Goal: Communication & Community: Answer question/provide support

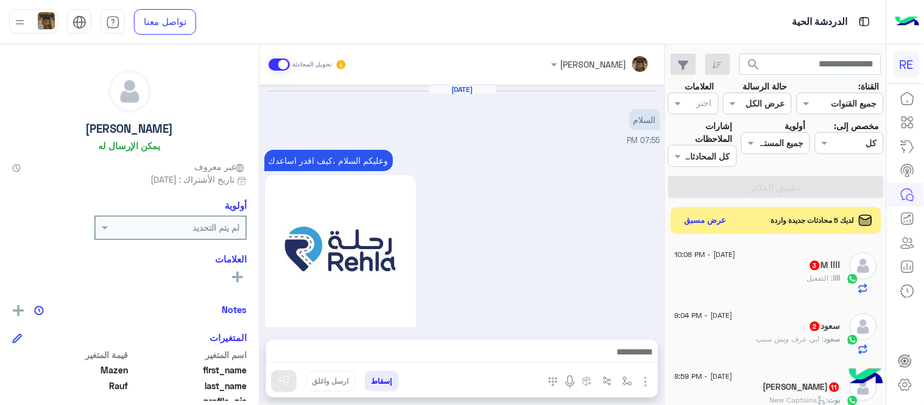
scroll to position [250, 0]
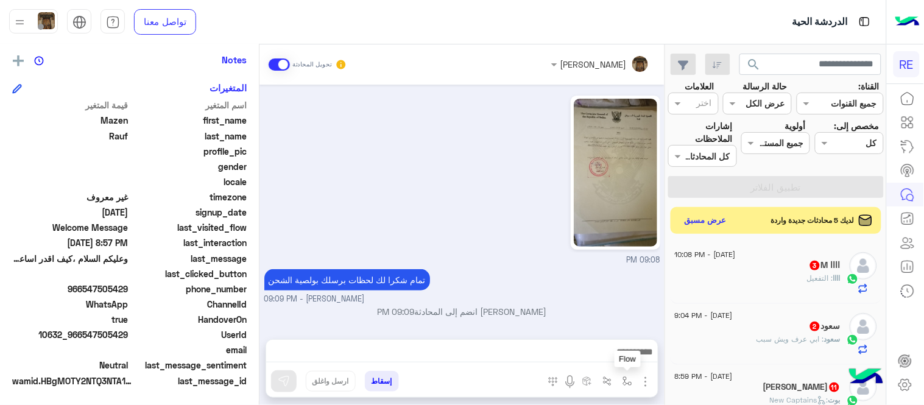
click at [628, 382] on img "button" at bounding box center [628, 382] width 10 height 10
click at [648, 375] on img "button" at bounding box center [646, 382] width 15 height 15
click at [611, 331] on span "المرفقات" at bounding box center [615, 331] width 37 height 14
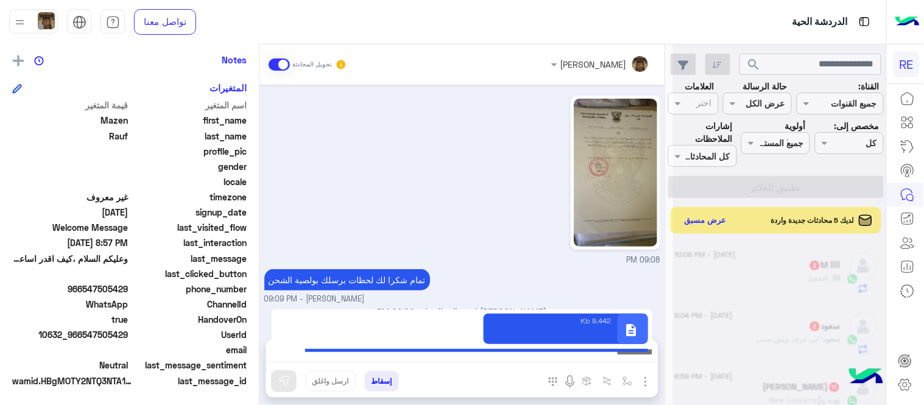
type textarea "**********"
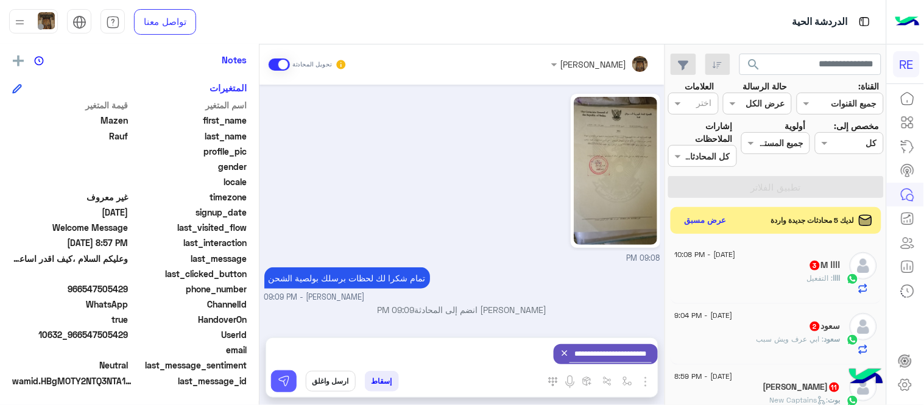
click at [282, 376] on img at bounding box center [284, 381] width 12 height 12
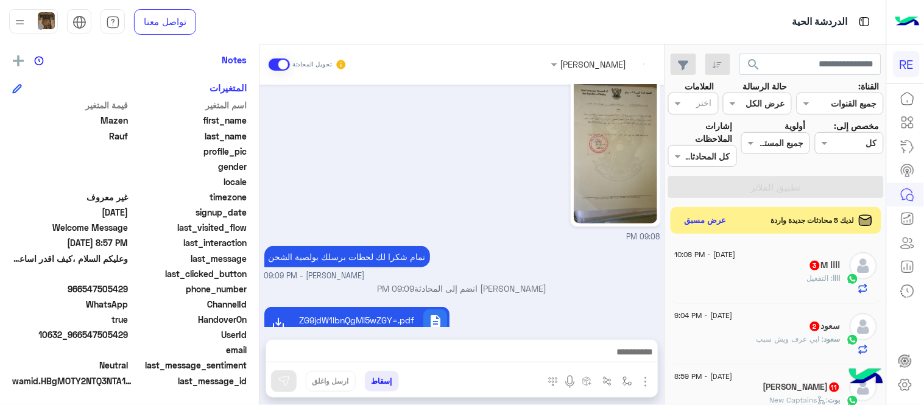
scroll to position [1335, 0]
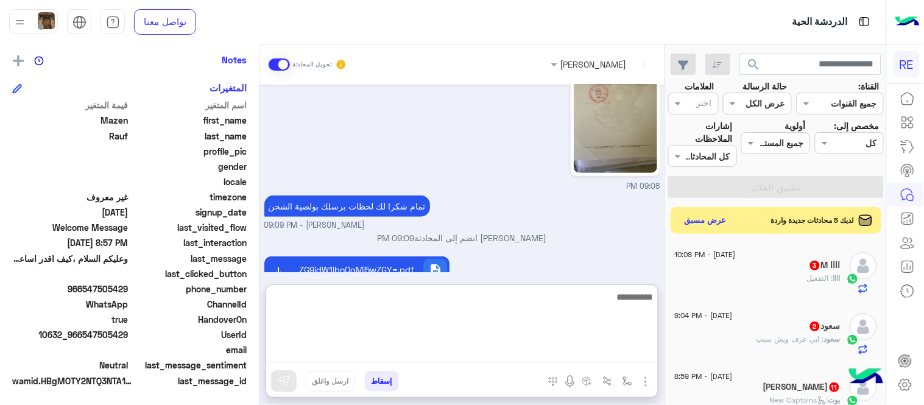
click at [390, 356] on textarea at bounding box center [462, 325] width 392 height 73
paste textarea "**********"
type textarea "**********"
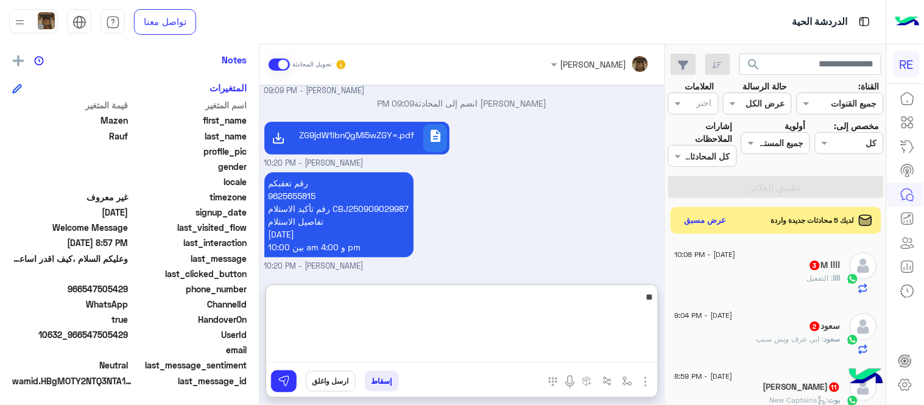
type textarea "*"
type textarea "**********"
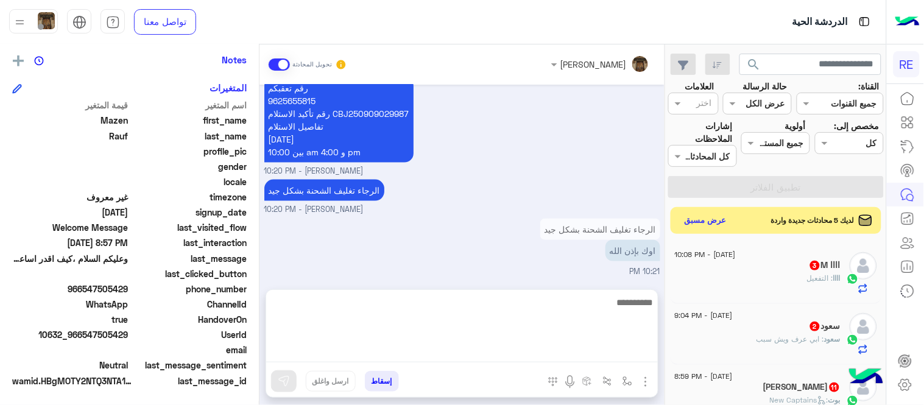
scroll to position [1539, 0]
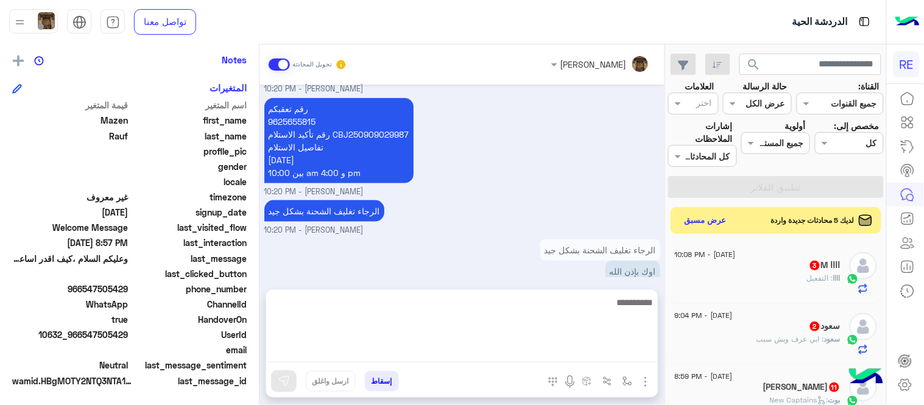
click at [492, 187] on div "Sep 8, 2025 السلام 07:55 PM وعليكم السلام ،كيف اقدر اساعدك اهلًا بك في تطبيق رح…" at bounding box center [462, 181] width 405 height 193
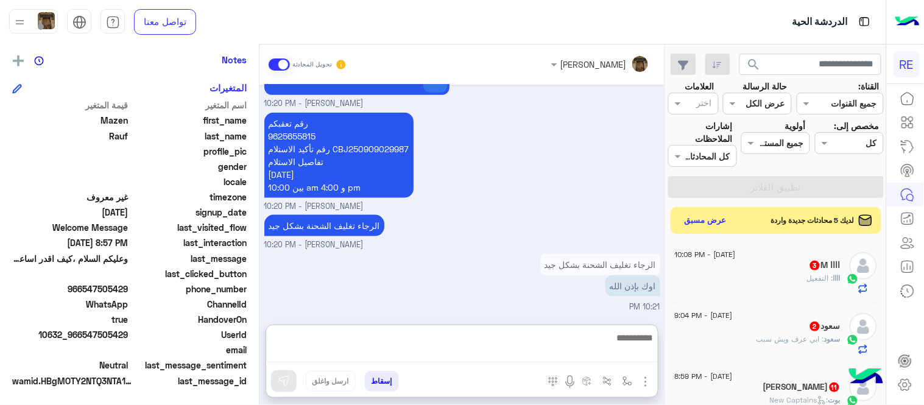
click at [464, 358] on textarea at bounding box center [462, 346] width 392 height 32
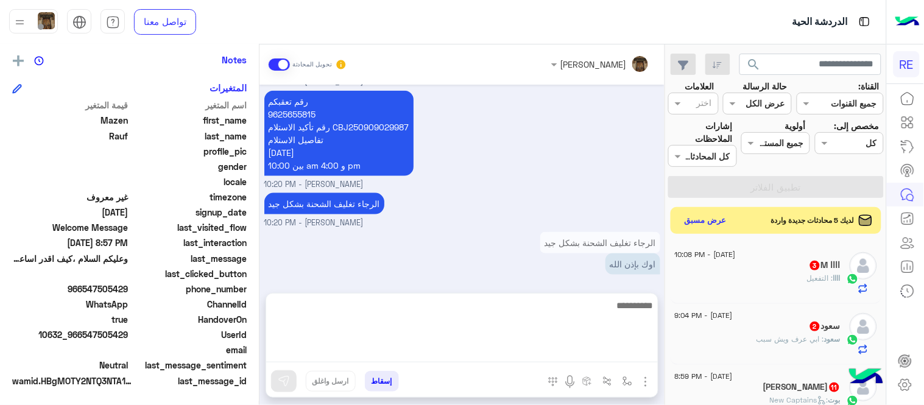
click at [471, 212] on div "Sep 8, 2025 السلام 07:55 PM وعليكم السلام ،كيف اقدر اساعدك اهلًا بك في تطبيق رح…" at bounding box center [462, 183] width 405 height 196
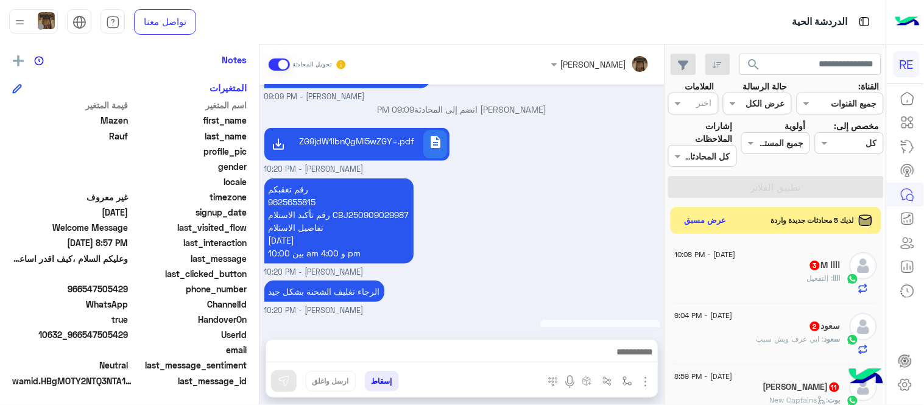
scroll to position [1397, 0]
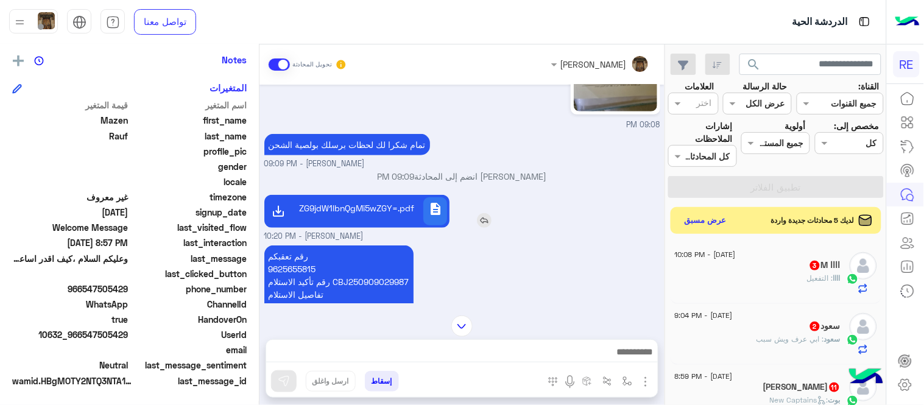
click at [485, 228] on img at bounding box center [484, 220] width 15 height 15
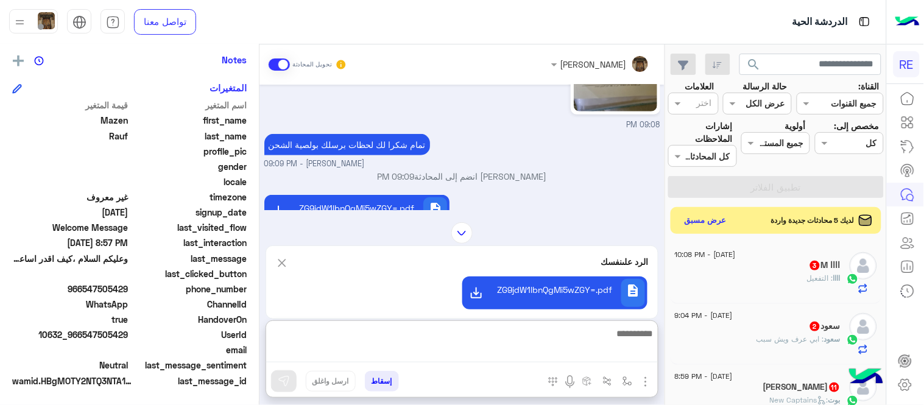
click at [489, 358] on textarea at bounding box center [462, 344] width 392 height 37
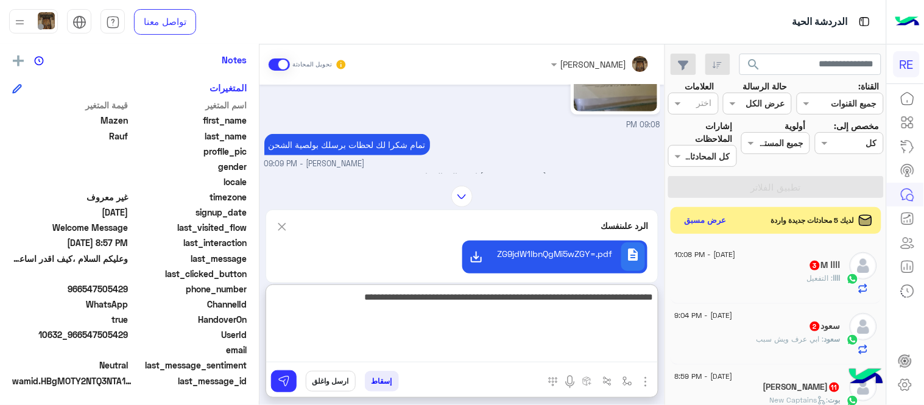
type textarea "**********"
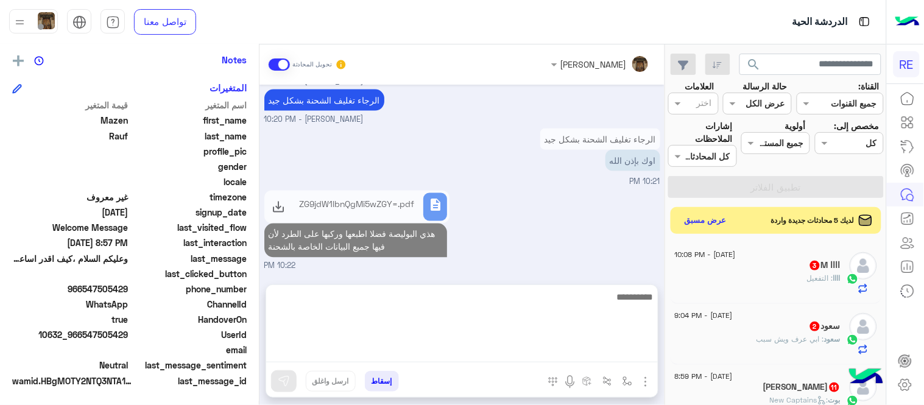
scroll to position [1623, 0]
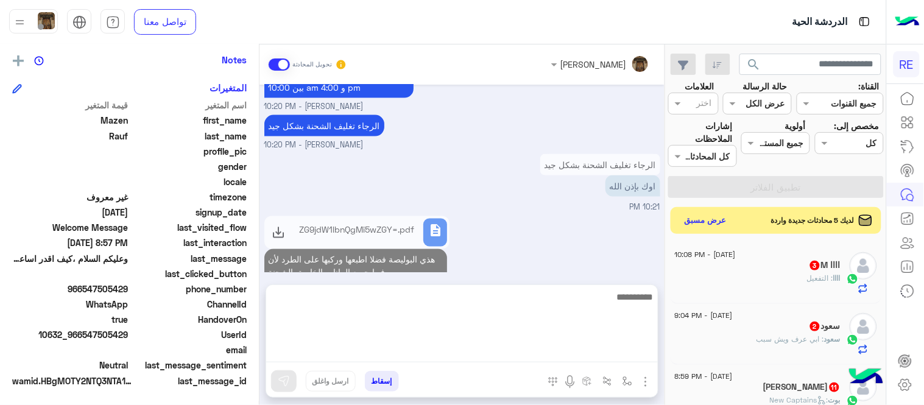
click at [534, 244] on div "description ZG9jdW1lbnQgMi5wZGY=.pdf هذي البوليصة فضلا اطبعها وركبها على الطرد …" at bounding box center [462, 255] width 396 height 85
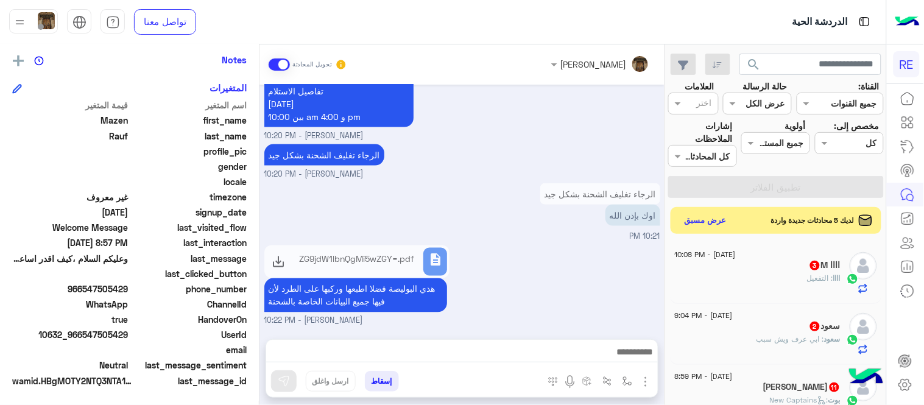
scroll to position [1697, 0]
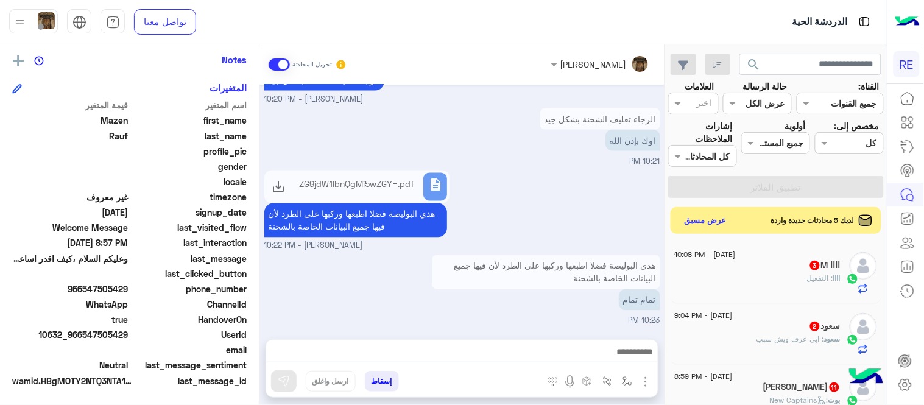
click at [557, 344] on textarea at bounding box center [462, 353] width 392 height 18
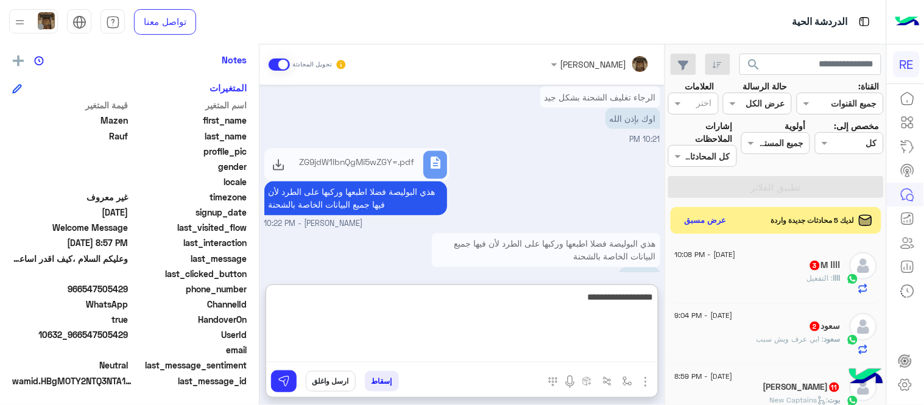
type textarea "**********"
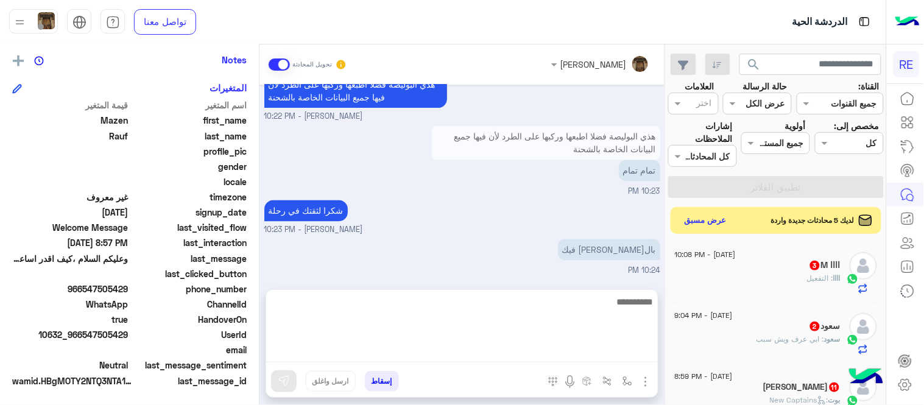
scroll to position [1777, 0]
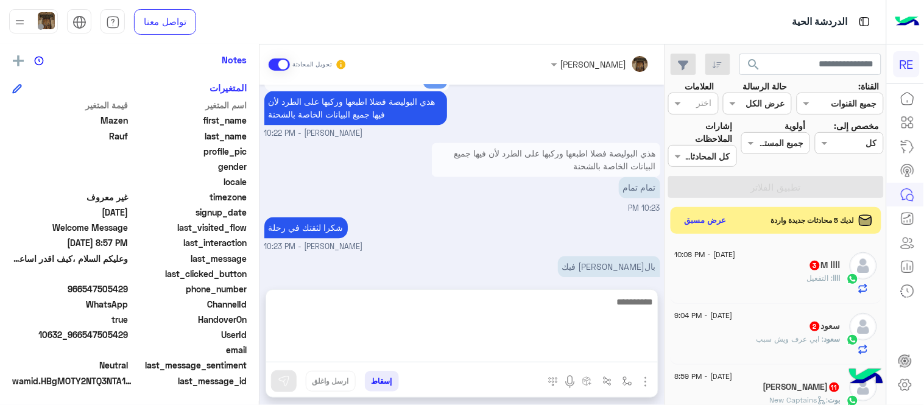
click at [445, 222] on div "Sep 8, 2025 السلام 07:55 PM وعليكم السلام ،كيف اقدر اساعدك اهلًا بك في تطبيق رح…" at bounding box center [462, 181] width 405 height 193
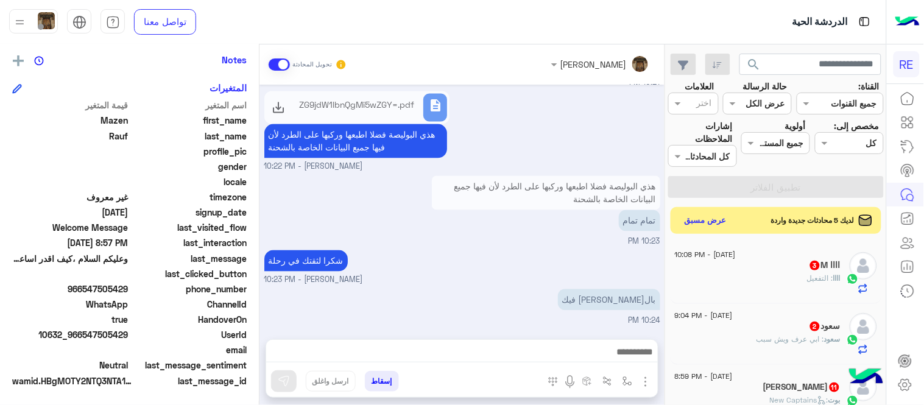
drag, startPoint x: 445, startPoint y: 222, endPoint x: 572, endPoint y: 242, distance: 127.6
click at [572, 242] on div "هذي البوليصة فضلا اطبعها وركبها على الطرد لأن فيها جميع البيانات الخاصة بالشحنة…" at bounding box center [462, 210] width 396 height 75
click at [715, 227] on button "عرض مسبق" at bounding box center [705, 220] width 51 height 16
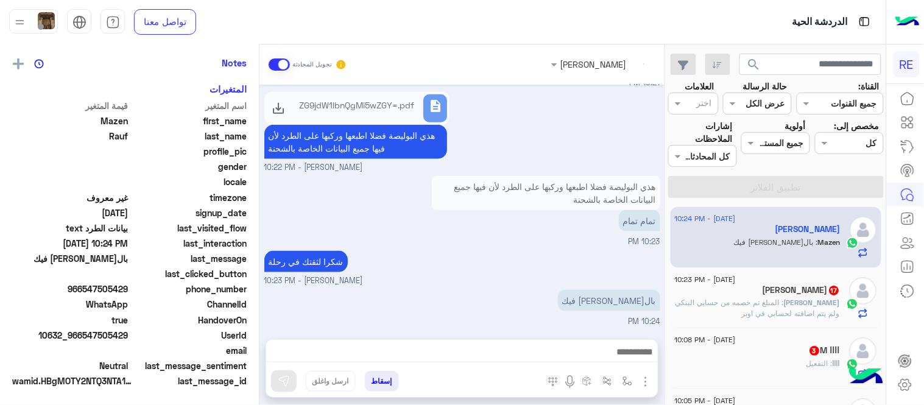
scroll to position [250, 0]
click at [754, 319] on div "8 September - 10:23 PM Ali Alharbi 17 Ali : المبلغ تم خصمه من حسابي البنكي ولم …" at bounding box center [776, 298] width 211 height 61
click at [751, 312] on p "Ali : المبلغ تم خصمه من حسابي البنكي ولم يتم اضافته لحسابي في اوبر" at bounding box center [758, 308] width 166 height 22
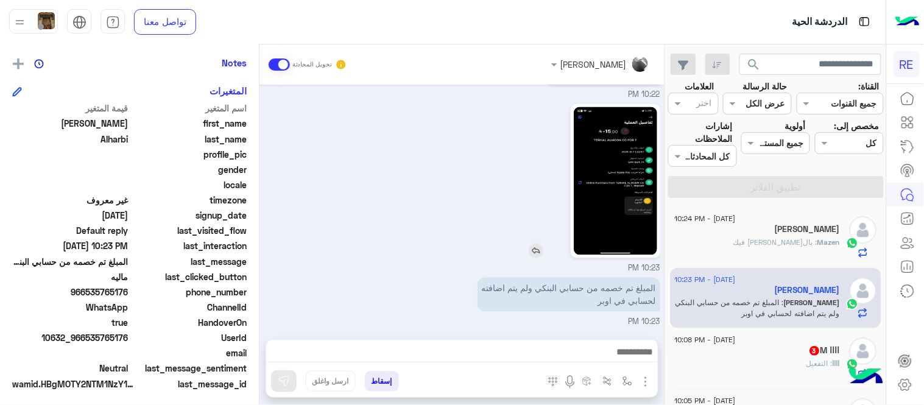
scroll to position [250, 0]
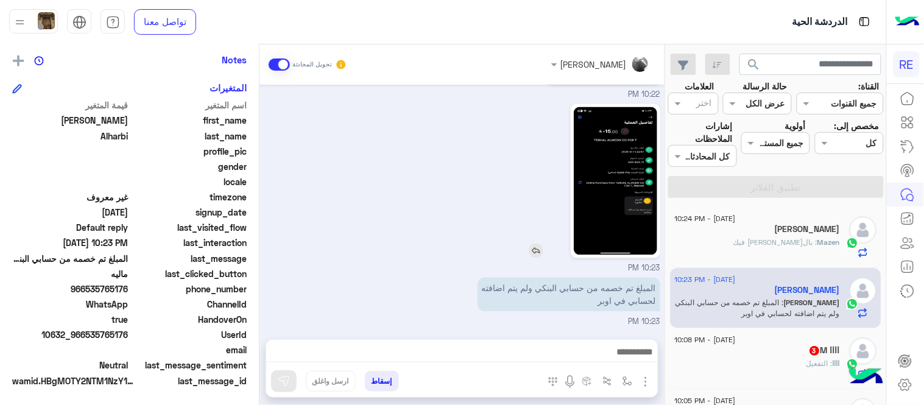
click at [631, 168] on img at bounding box center [615, 181] width 83 height 148
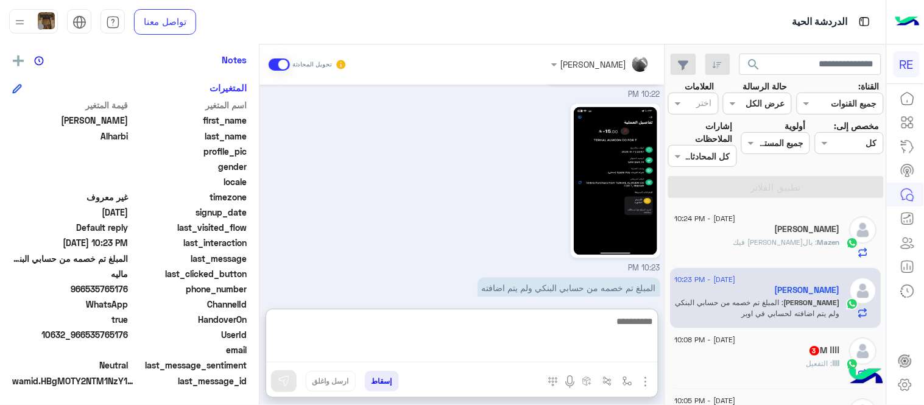
click at [389, 347] on textarea at bounding box center [462, 338] width 392 height 49
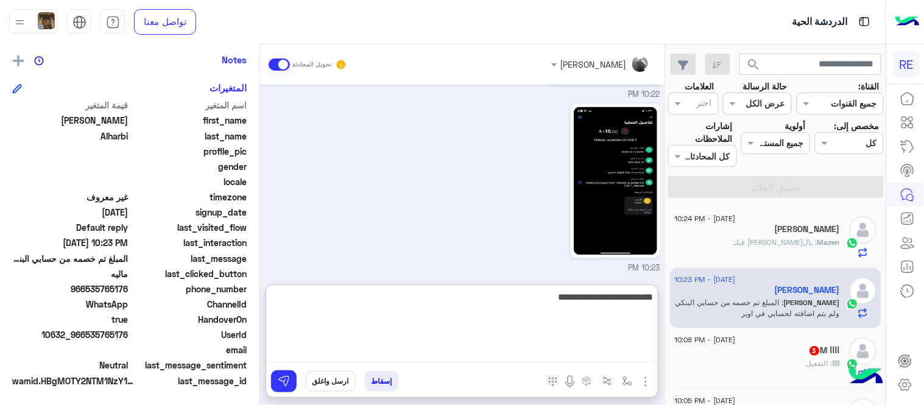
type textarea "**********"
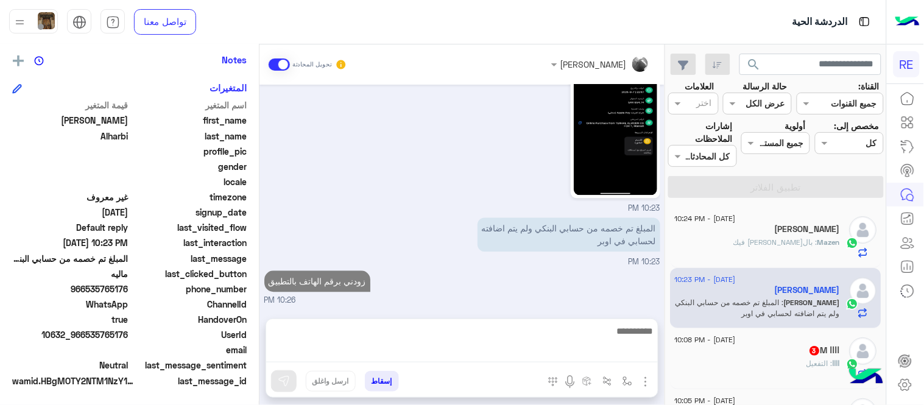
click at [600, 245] on div "Sep 8, 2025 عزيزي العميل سعدنا بتواصلك معنا ، زودنا بجميع التفاصيل مع ارفاق الص…" at bounding box center [462, 196] width 405 height 222
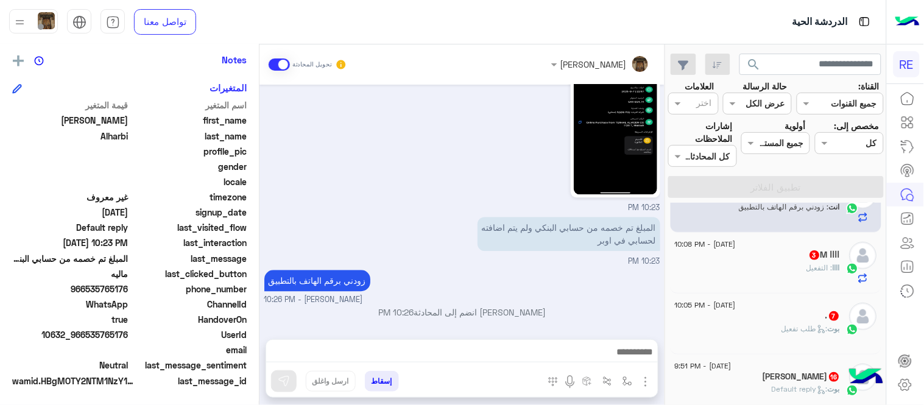
scroll to position [100, 0]
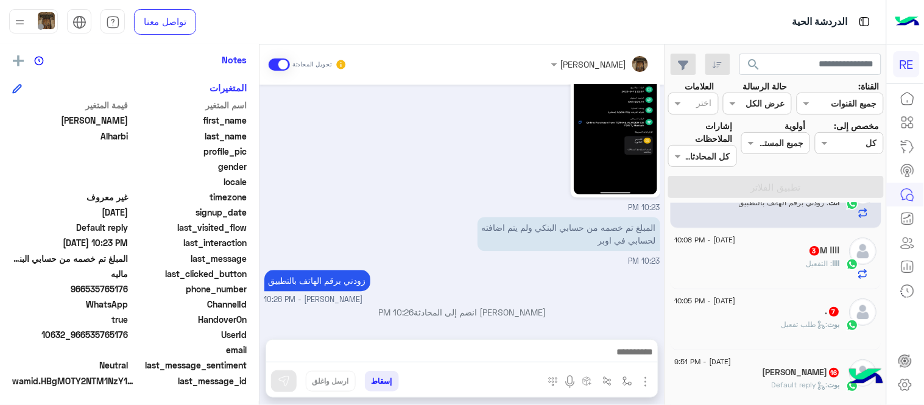
click at [792, 271] on div "اااا : التفعيل" at bounding box center [758, 268] width 166 height 21
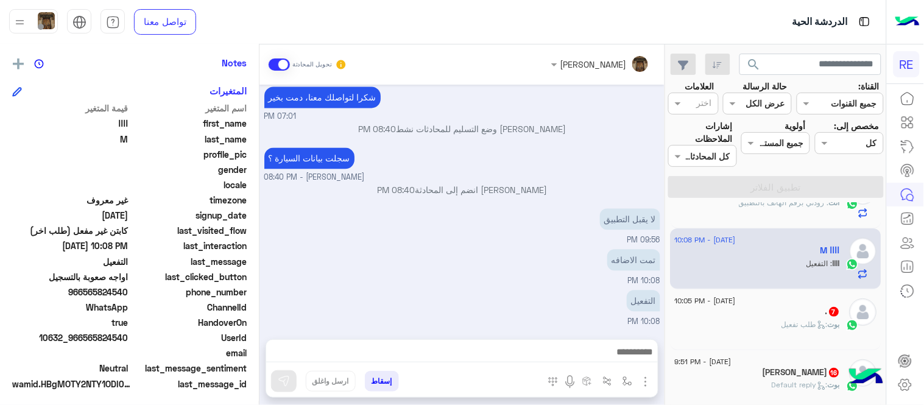
scroll to position [250, 0]
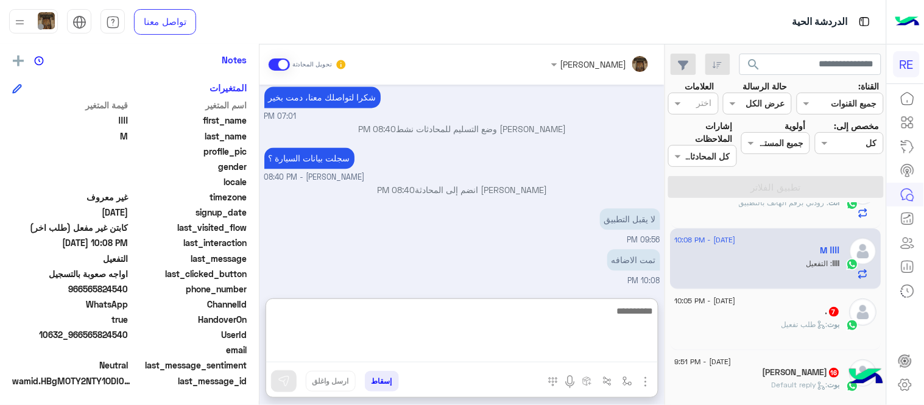
click at [439, 359] on textarea at bounding box center [462, 332] width 392 height 59
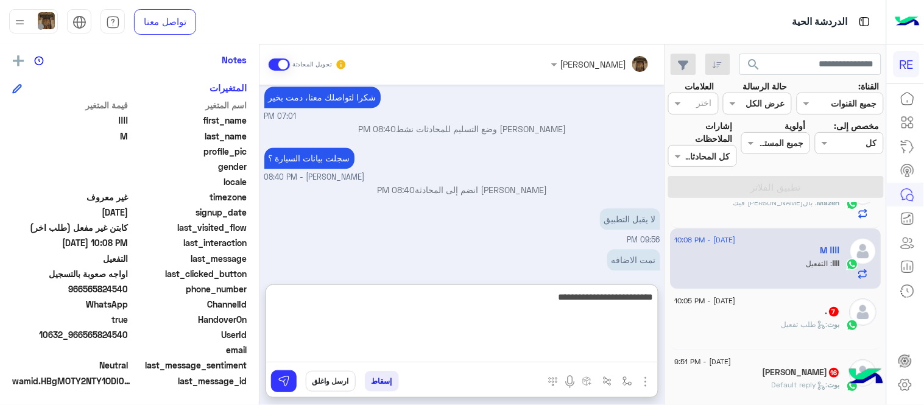
type textarea "**********"
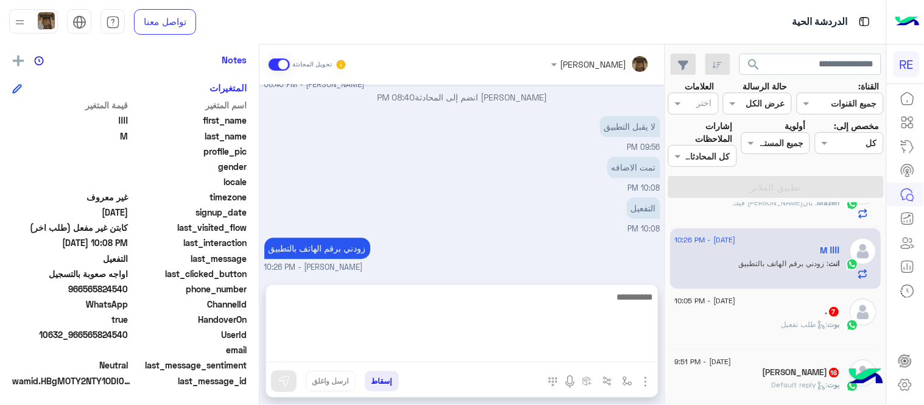
scroll to position [750, 0]
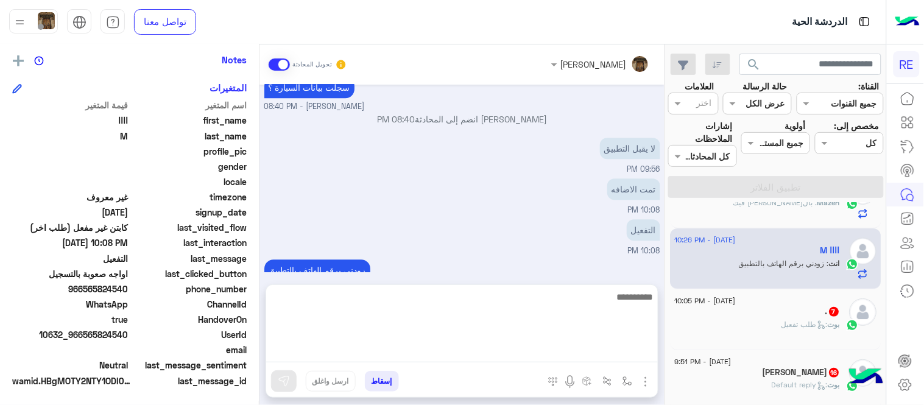
click at [778, 307] on div ". 7" at bounding box center [758, 312] width 166 height 13
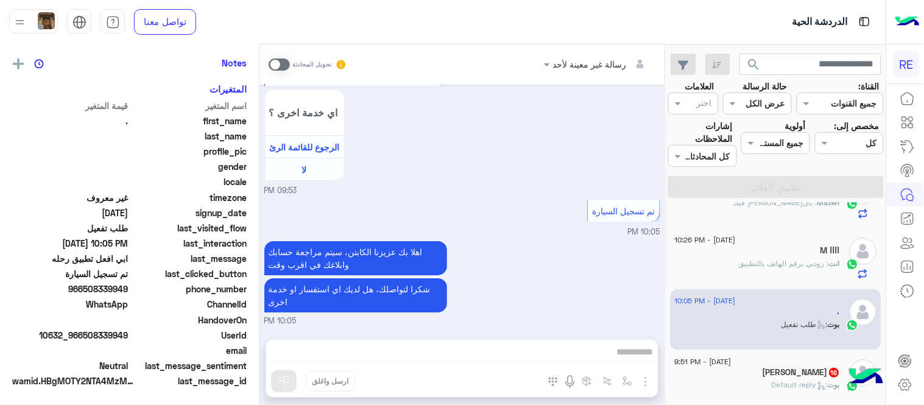
scroll to position [250, 0]
click at [280, 63] on span at bounding box center [279, 64] width 21 height 12
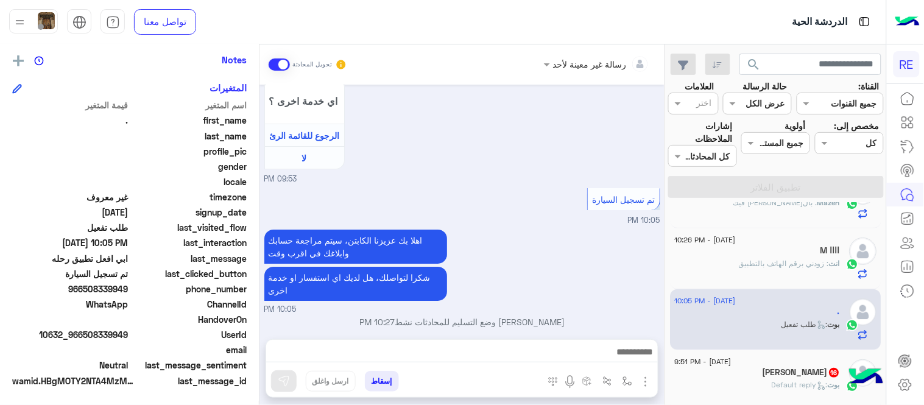
scroll to position [1113, 0]
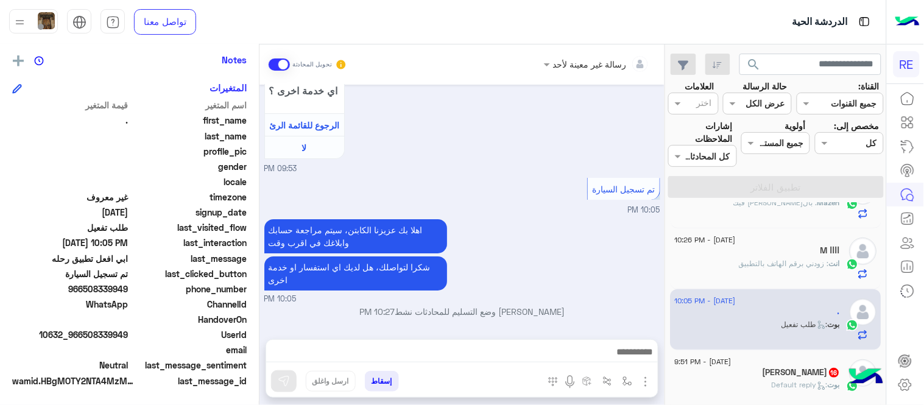
click at [496, 355] on textarea at bounding box center [462, 353] width 392 height 18
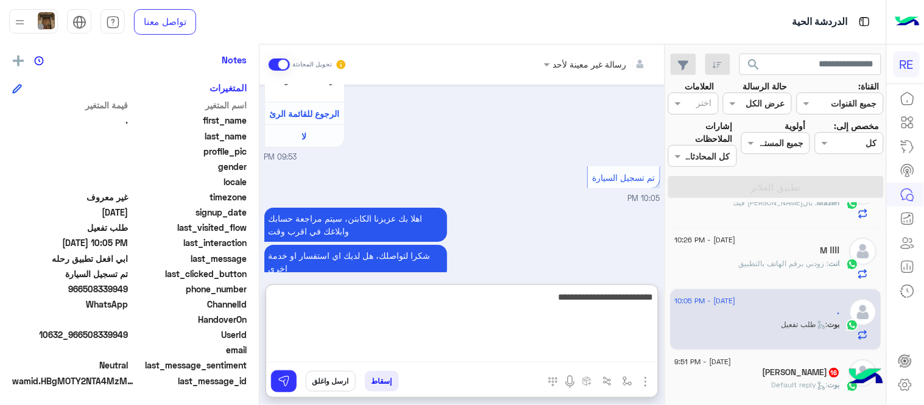
type textarea "**********"
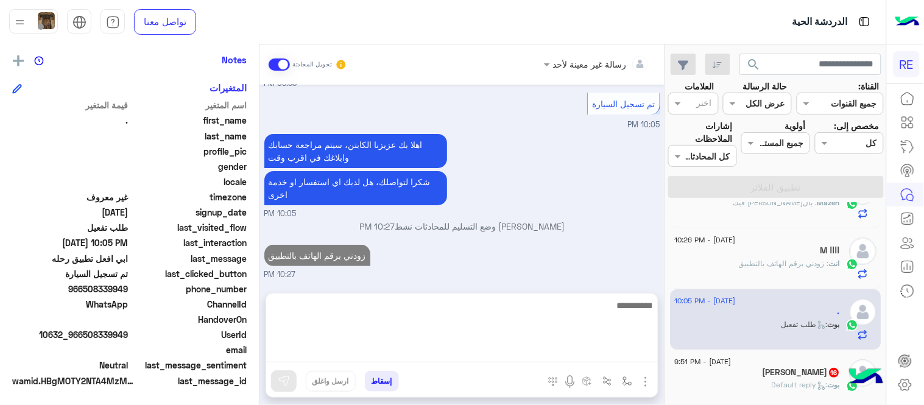
scroll to position [1184, 0]
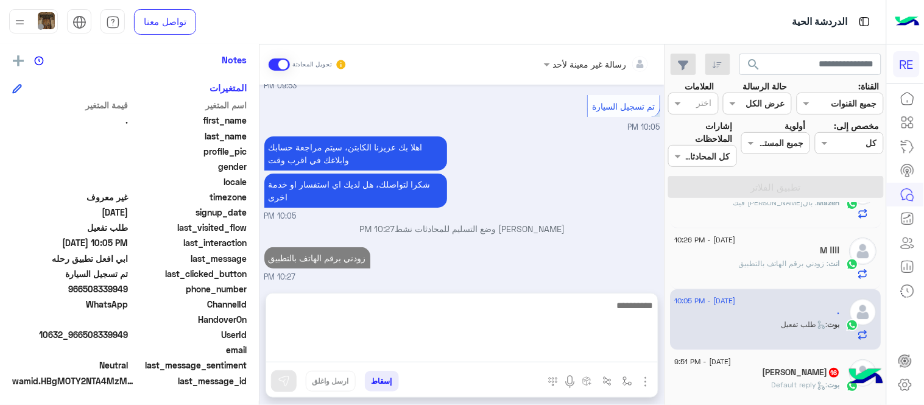
click at [732, 363] on span "8 September - 9:51 PM" at bounding box center [703, 361] width 57 height 11
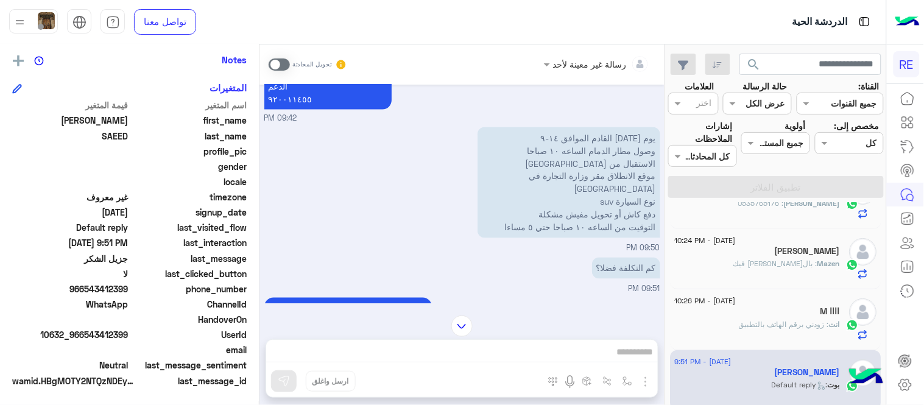
scroll to position [503, 0]
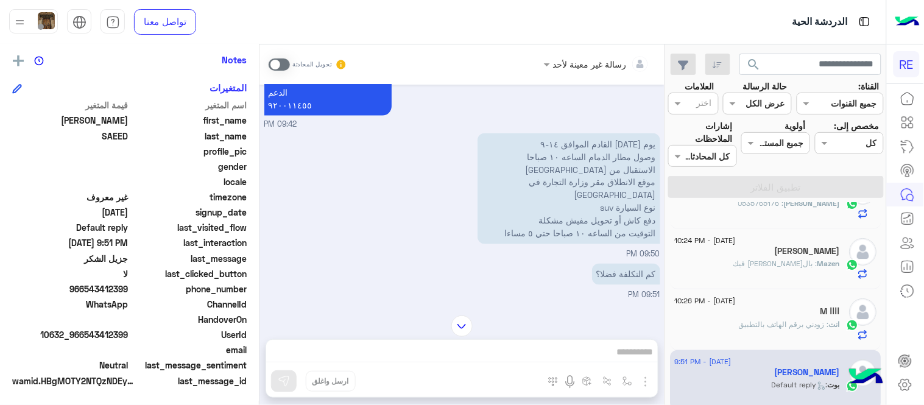
click at [275, 63] on span at bounding box center [279, 64] width 21 height 12
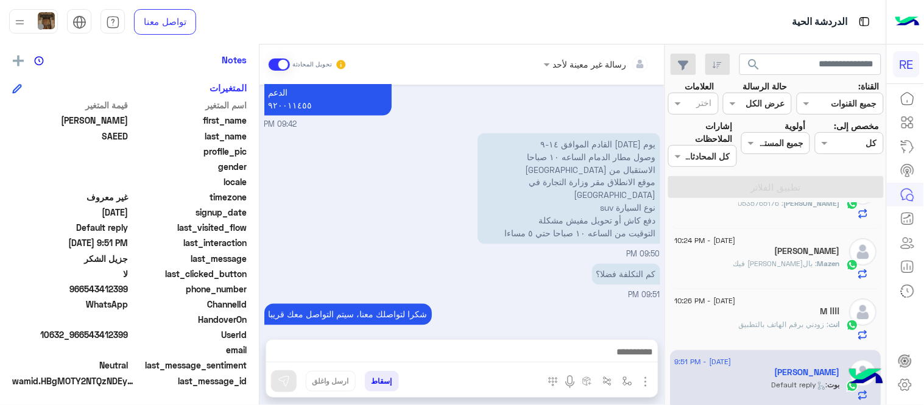
scroll to position [831, 0]
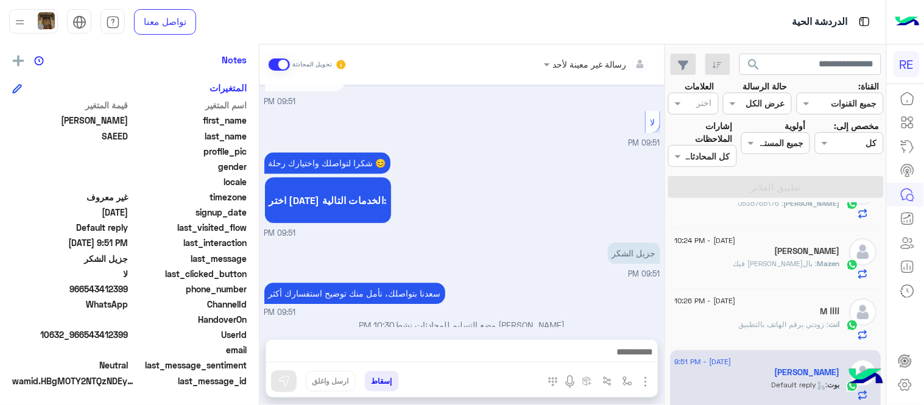
click at [486, 343] on div at bounding box center [462, 355] width 392 height 30
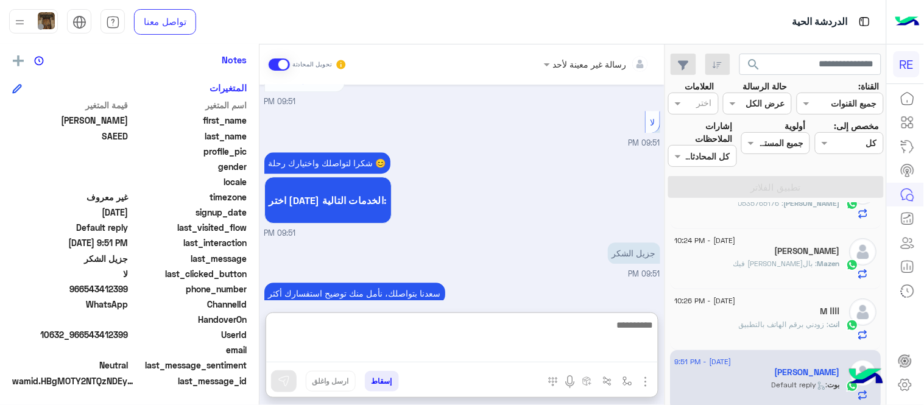
click at [486, 344] on textarea at bounding box center [462, 339] width 392 height 45
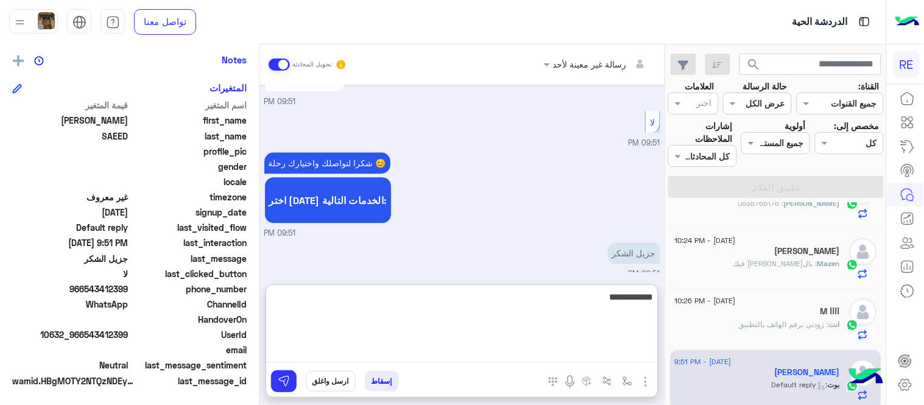
type textarea "**********"
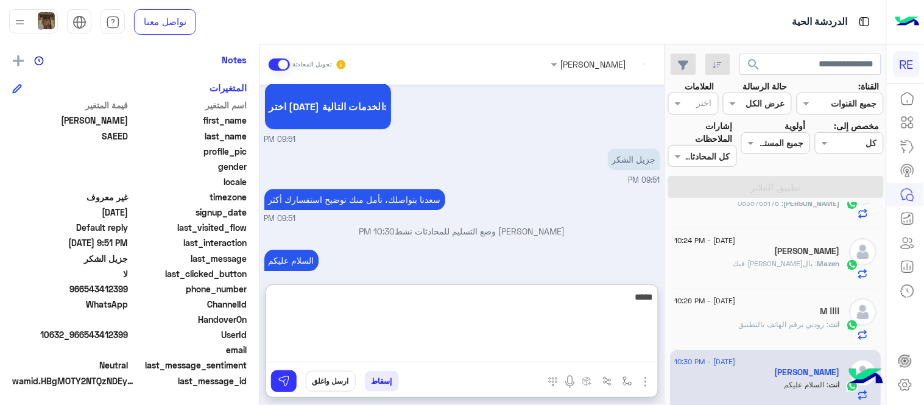
scroll to position [947, 0]
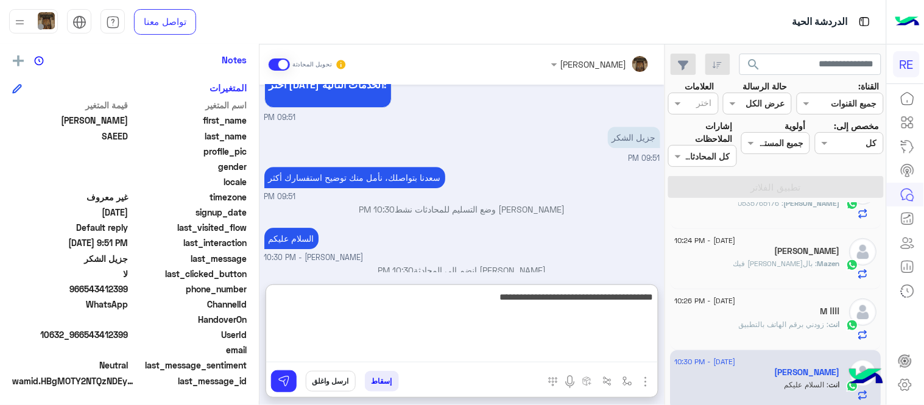
type textarea "**********"
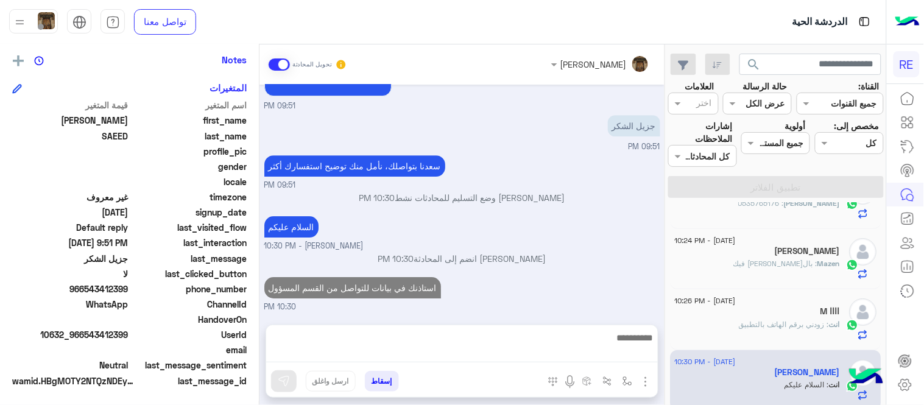
scroll to position [931, 0]
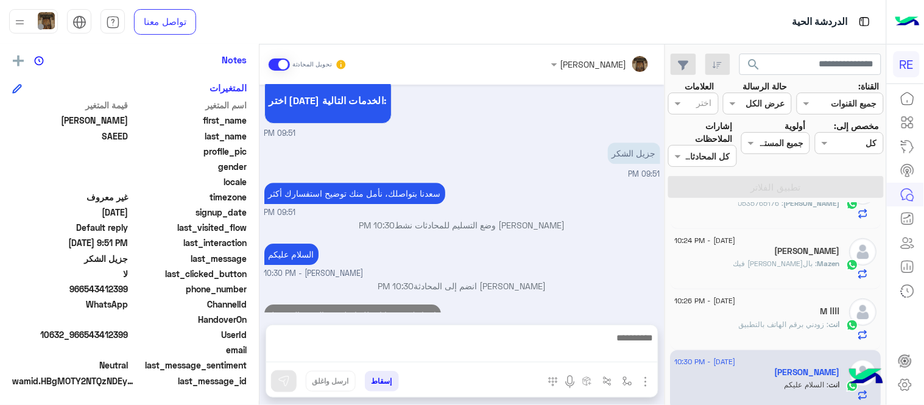
click at [622, 250] on div "Sep 8, 2025 لمساعدتك بشكل افضل الرجاء اختيار احد الخدمات التالية 09:42 PM الحجز…" at bounding box center [462, 199] width 405 height 228
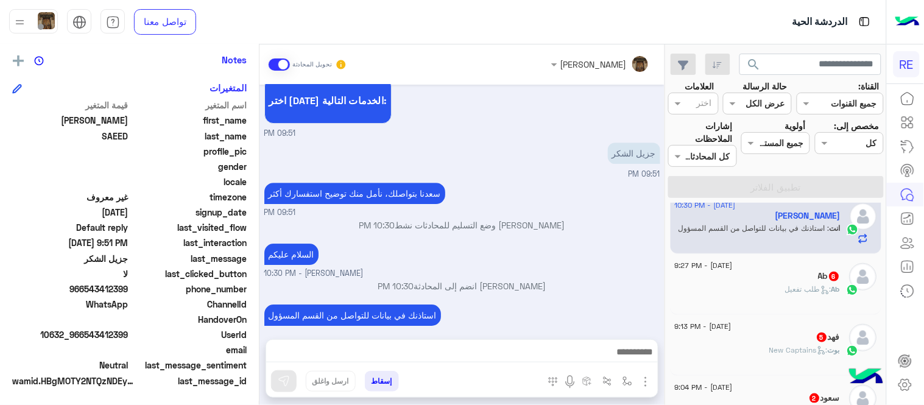
scroll to position [260, 0]
click at [728, 277] on div "Ab 6" at bounding box center [758, 273] width 166 height 13
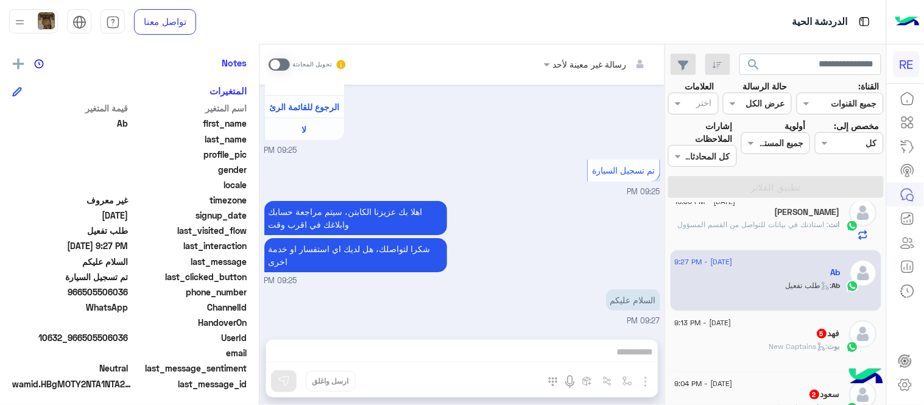
scroll to position [250, 0]
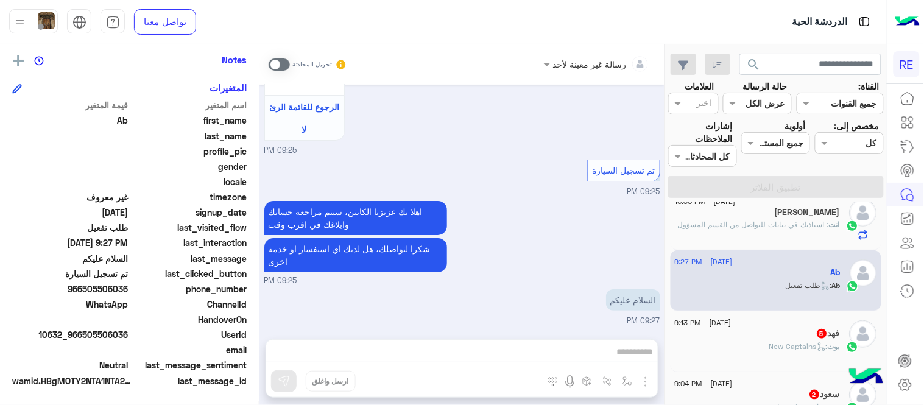
click at [277, 69] on span at bounding box center [279, 64] width 21 height 12
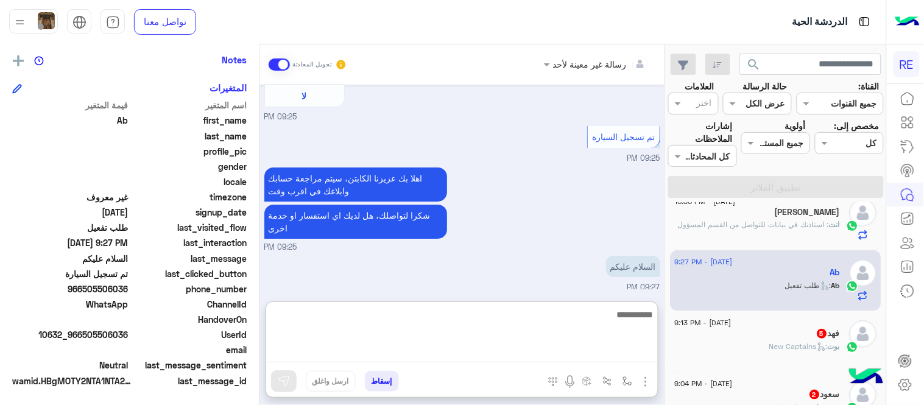
click at [456, 350] on textarea at bounding box center [462, 335] width 392 height 56
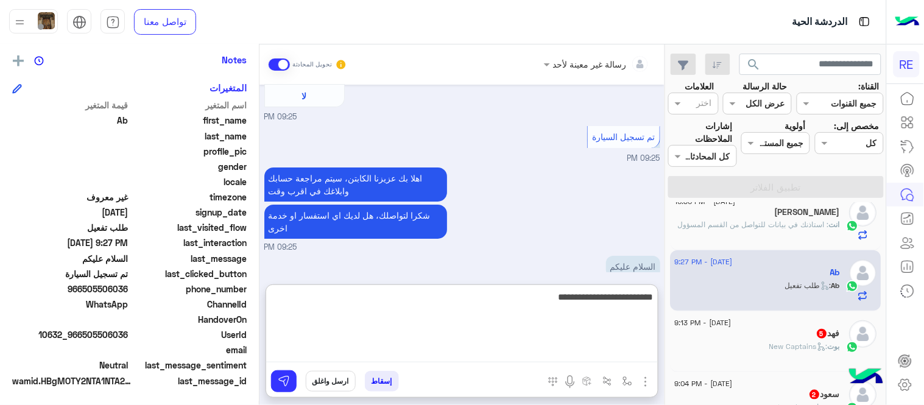
type textarea "**********"
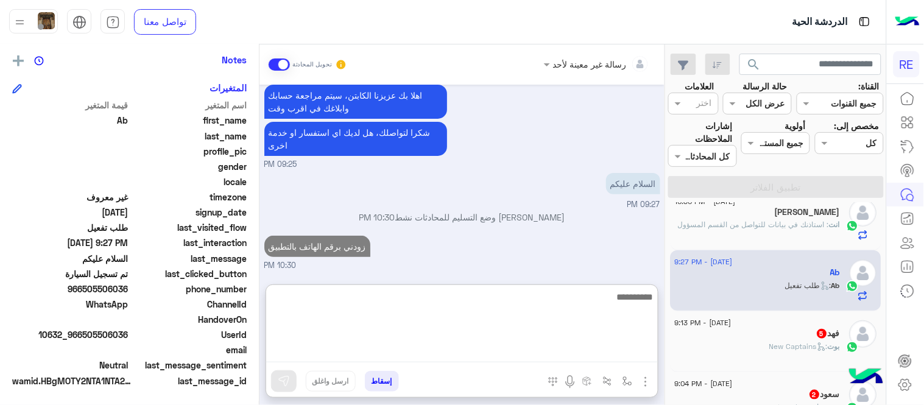
scroll to position [1221, 0]
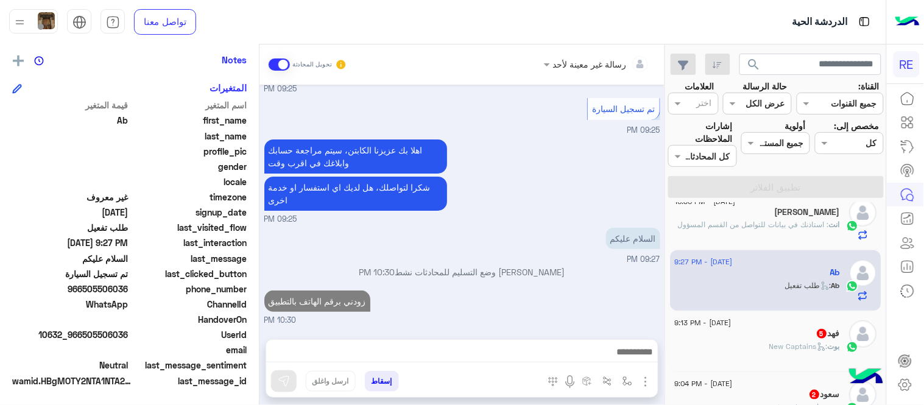
click at [760, 350] on div "بوت : New Captains" at bounding box center [758, 351] width 166 height 21
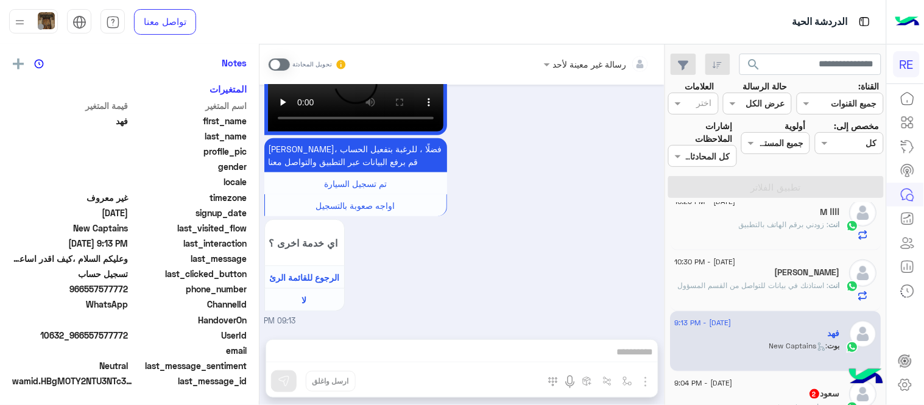
scroll to position [250, 0]
click at [283, 60] on span at bounding box center [279, 64] width 21 height 12
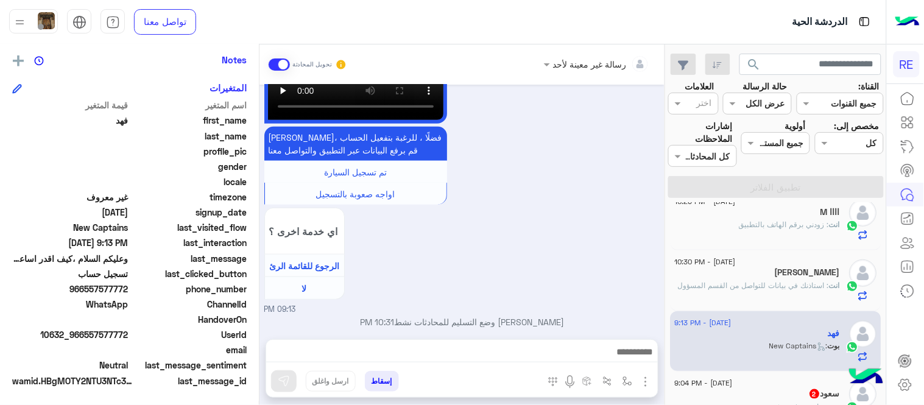
scroll to position [1399, 0]
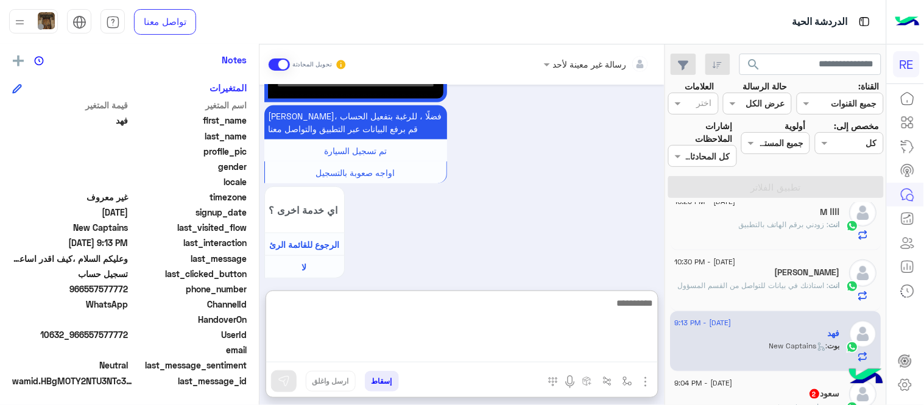
click at [524, 356] on textarea at bounding box center [462, 329] width 392 height 67
type textarea "**********"
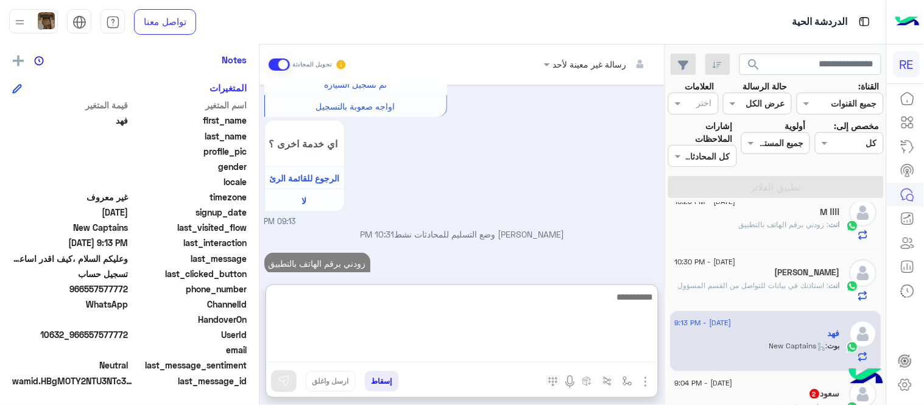
click at [585, 249] on div "Sep 8, 2025 سلام عليكم 09:12 PM وعليكم السلام ،كيف اقدر اساعدك اهلًا بك في تطبي…" at bounding box center [462, 179] width 405 height 188
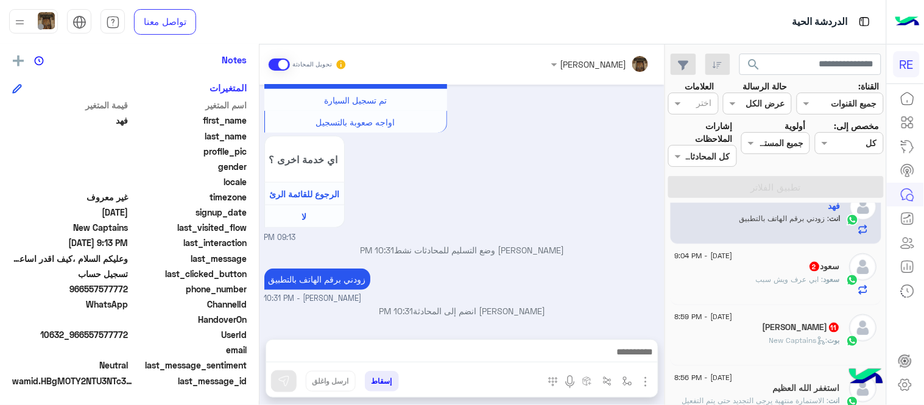
scroll to position [392, 0]
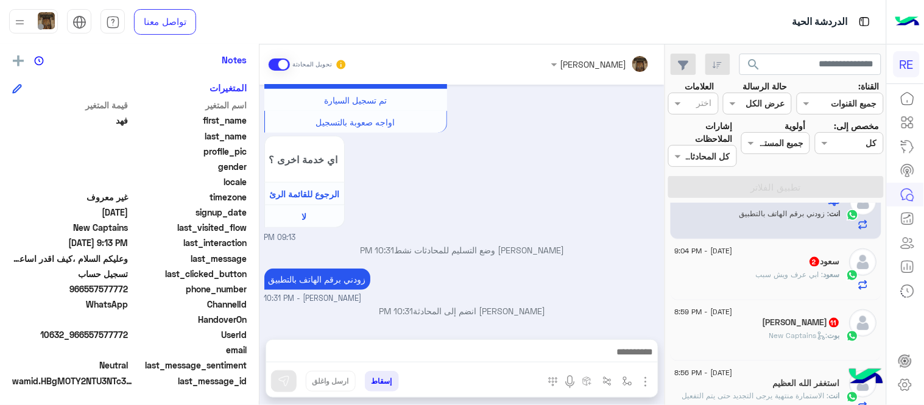
click at [733, 272] on div "سعود : ابي عرف ويش سبب" at bounding box center [758, 279] width 166 height 21
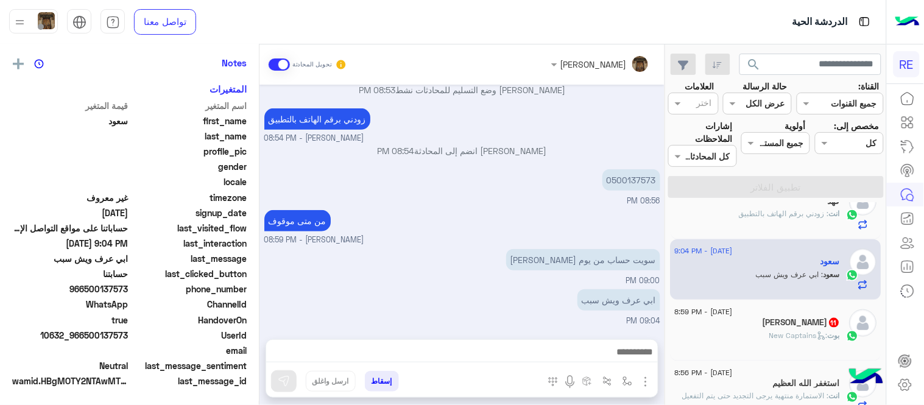
scroll to position [250, 0]
click at [622, 183] on p "0500137573" at bounding box center [632, 179] width 58 height 21
copy p "0500137573"
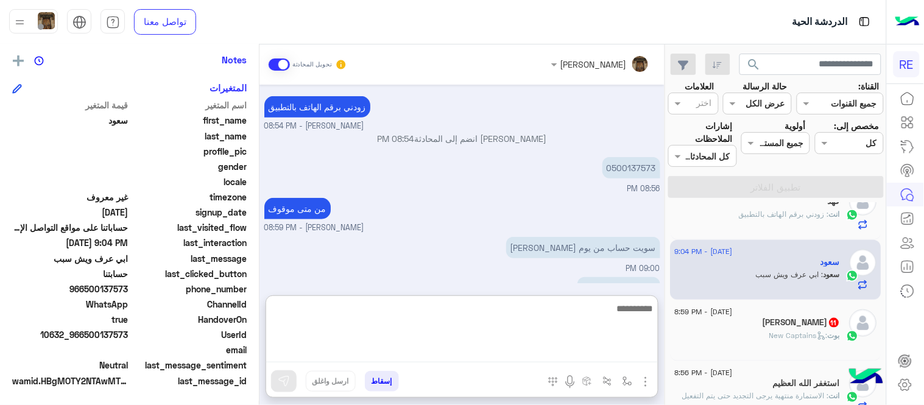
click at [468, 350] on textarea at bounding box center [462, 332] width 392 height 62
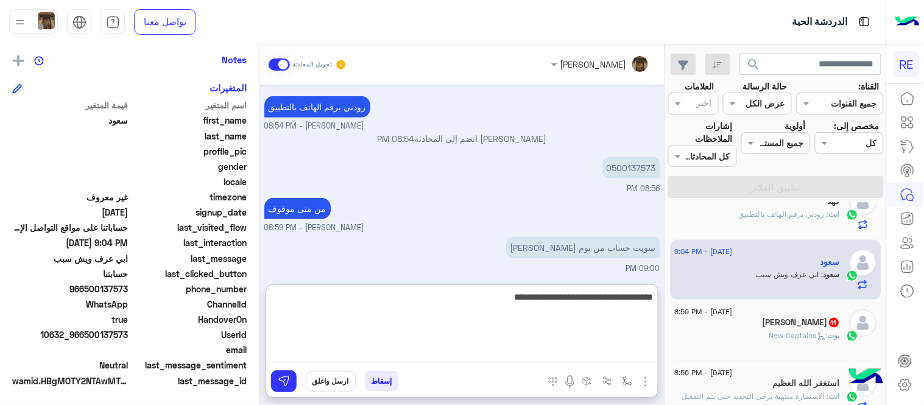
type textarea "**********"
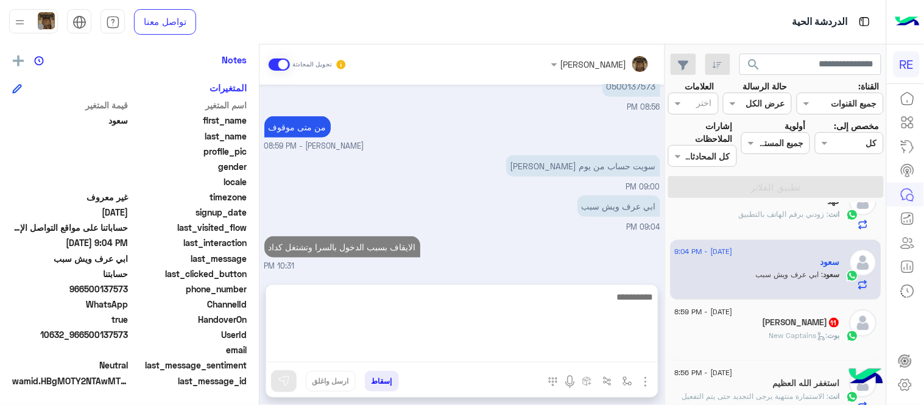
scroll to position [221, 0]
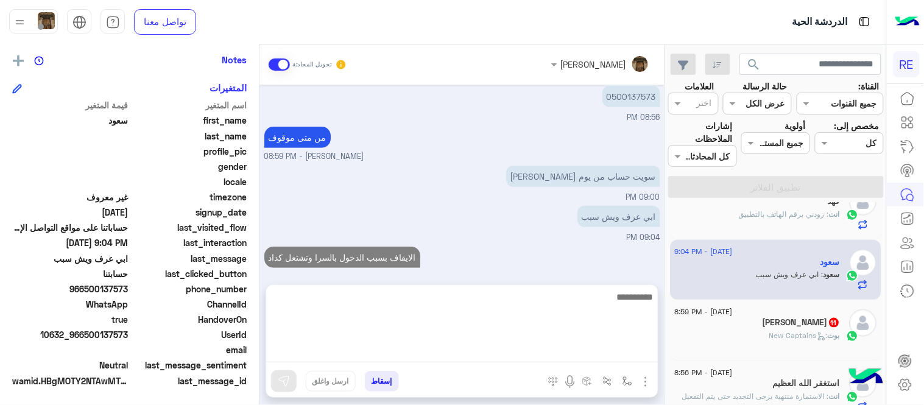
click at [794, 350] on div "بوت : New Captains" at bounding box center [758, 340] width 166 height 21
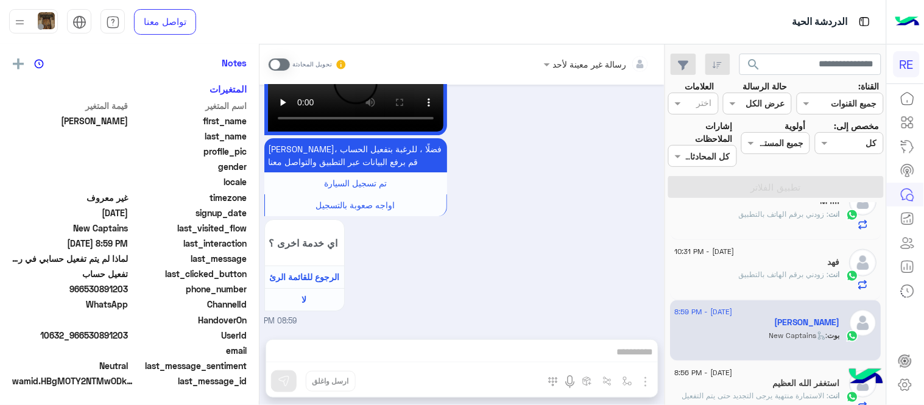
scroll to position [250, 0]
click at [275, 66] on span at bounding box center [279, 64] width 21 height 12
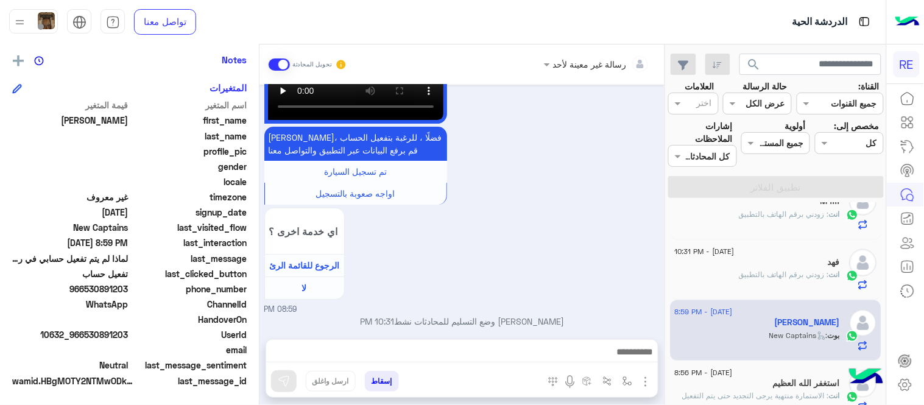
scroll to position [1046, 0]
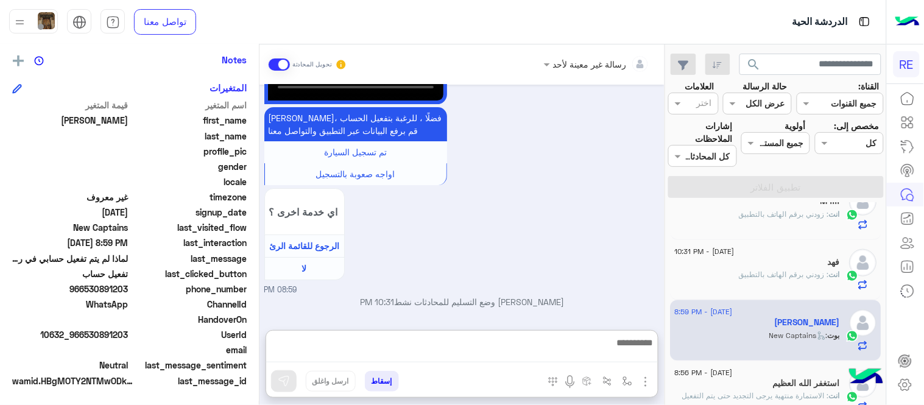
click at [508, 355] on textarea at bounding box center [462, 348] width 392 height 27
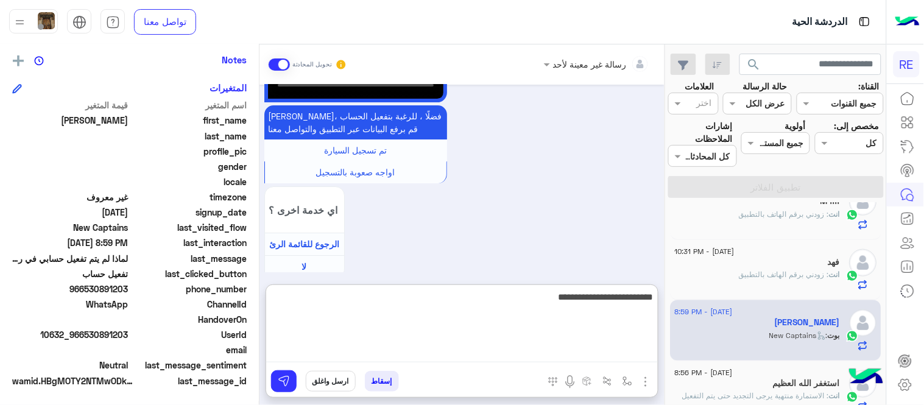
type textarea "**********"
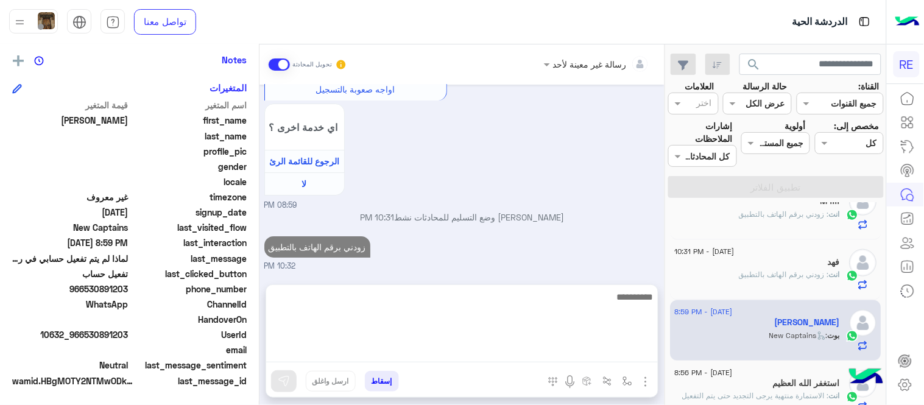
scroll to position [1085, 0]
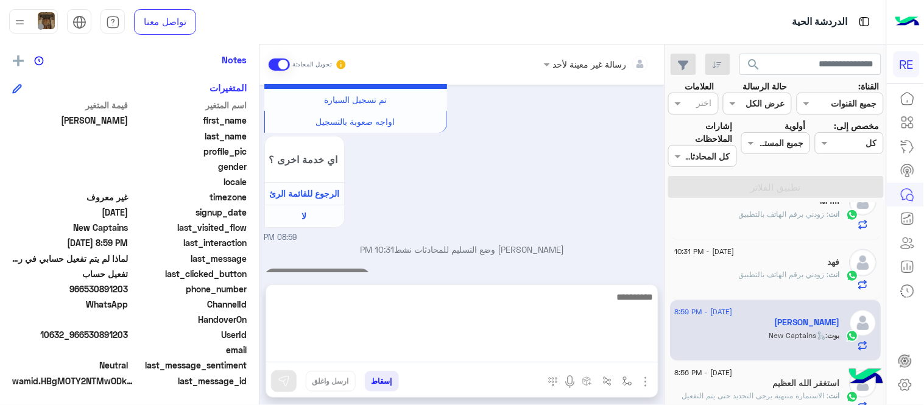
click at [606, 255] on div "Sep 8, 2025 سعيد طلب التحدث إلى مسؤول بشري 08:59 PM عودة الى البوت 08:59 PM اهل…" at bounding box center [462, 179] width 405 height 188
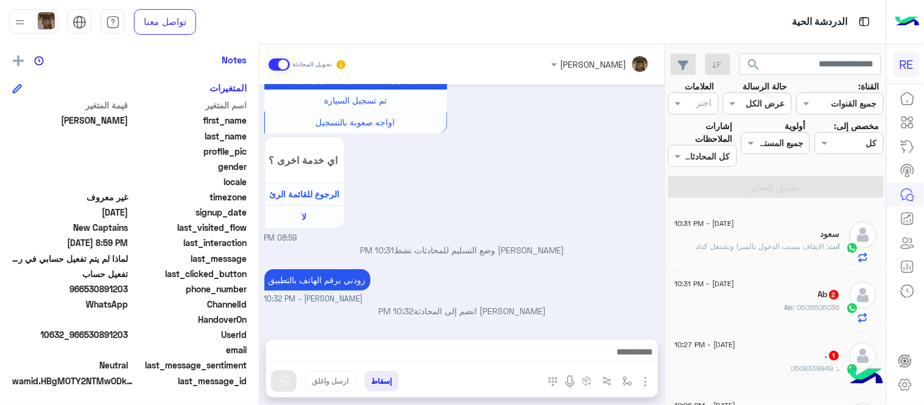
scroll to position [0, 0]
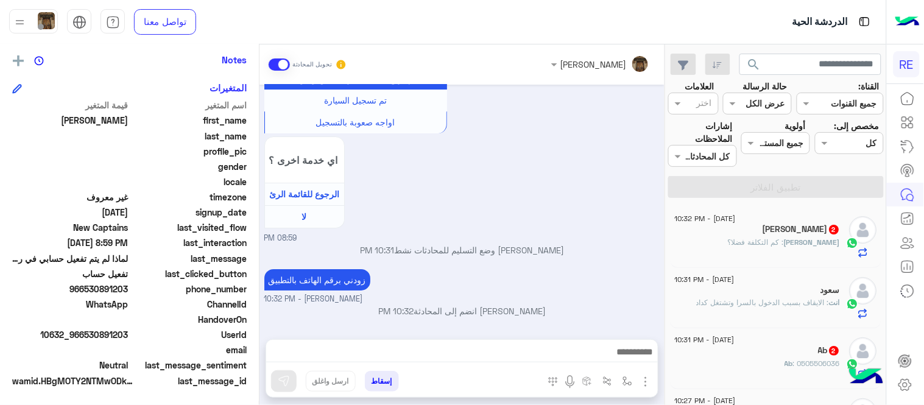
click at [751, 243] on div "AHMED : كم التكلفة فضلا؟" at bounding box center [758, 247] width 166 height 21
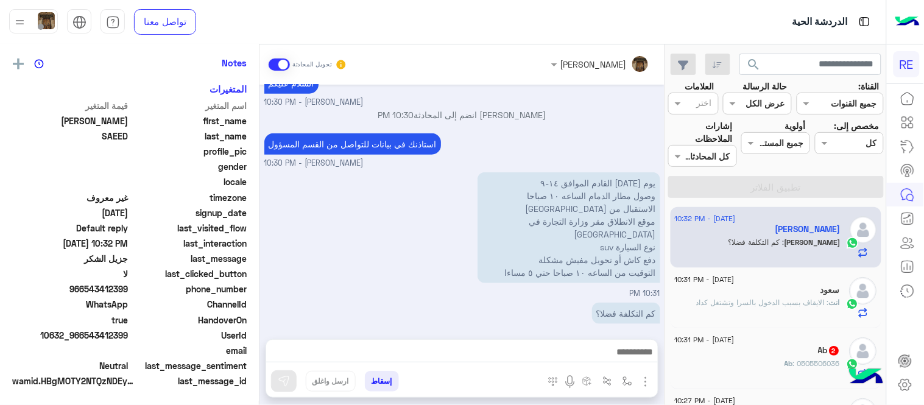
scroll to position [250, 0]
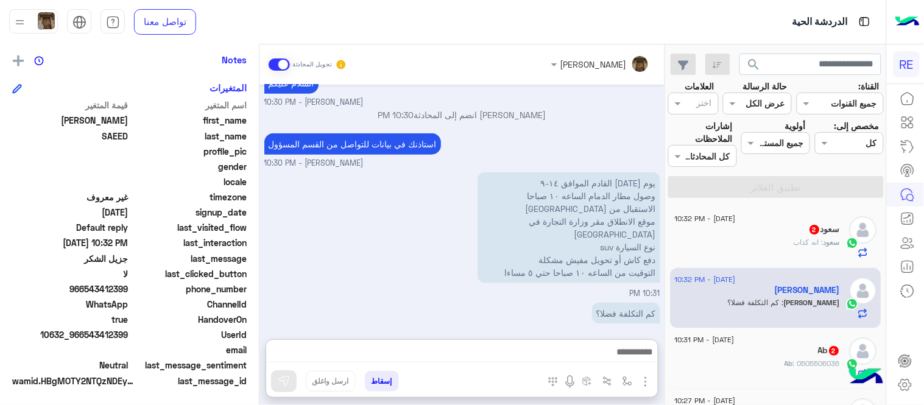
click at [544, 359] on textarea at bounding box center [462, 353] width 392 height 18
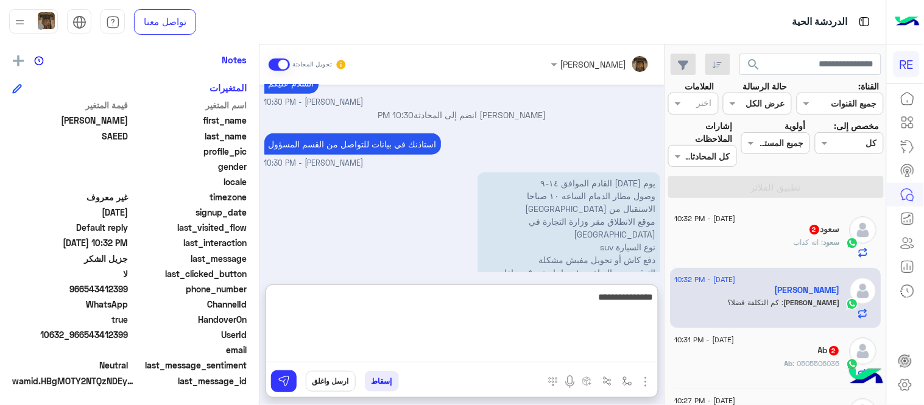
type textarea "**********"
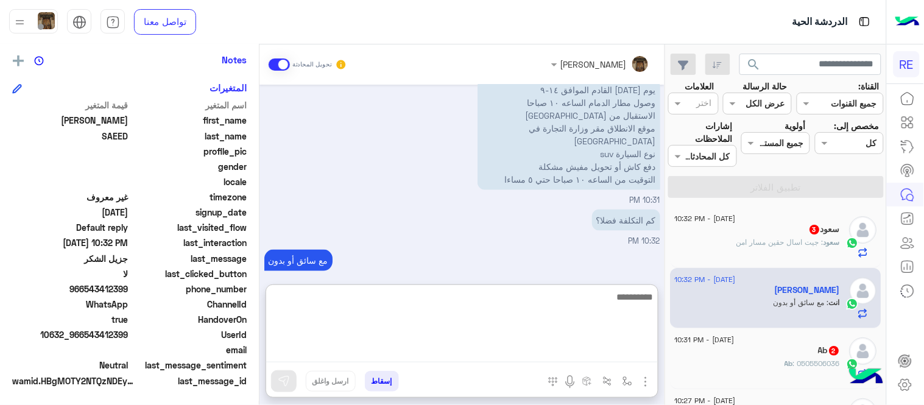
click at [509, 292] on textarea at bounding box center [462, 325] width 392 height 73
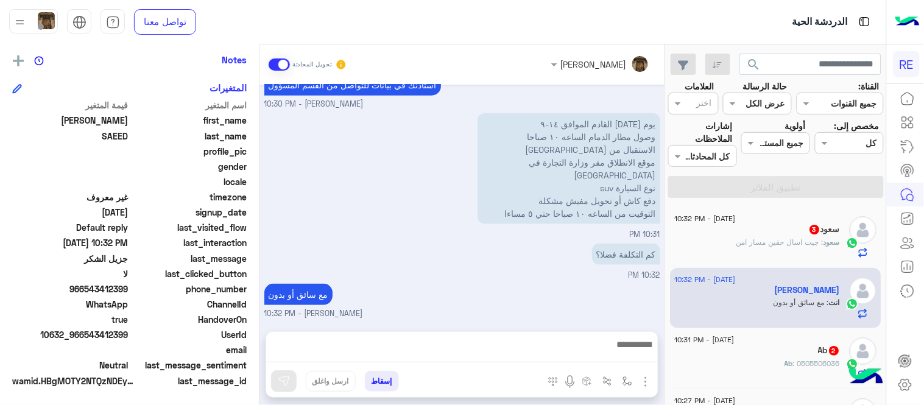
click at [497, 264] on div "Sep 8, 2025 لا 09:51 PM شكرا لتواصلك واختيارك رحلة 😊 اختر احد الخدمات التالية: …" at bounding box center [462, 202] width 405 height 235
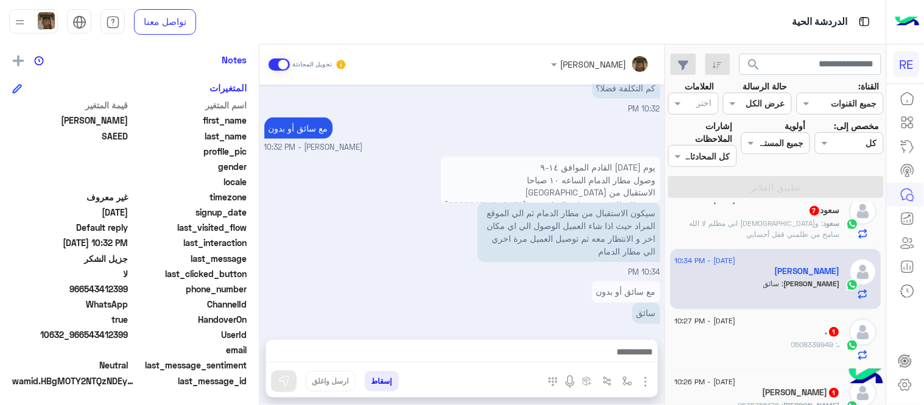
scroll to position [0, 0]
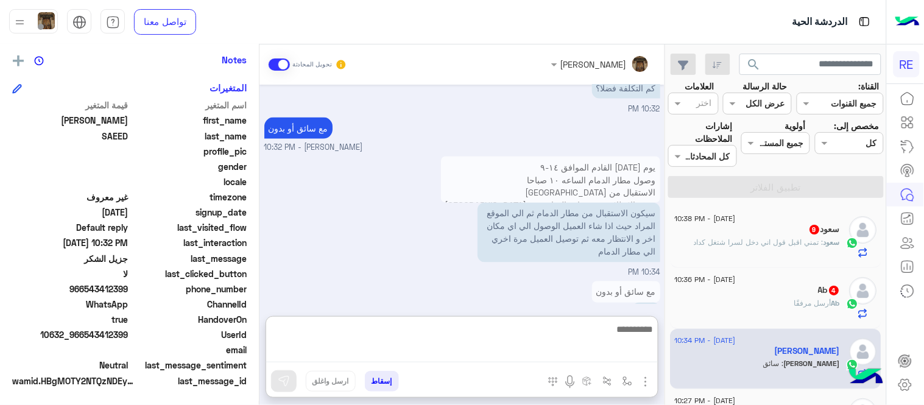
click at [430, 360] on textarea at bounding box center [462, 342] width 392 height 41
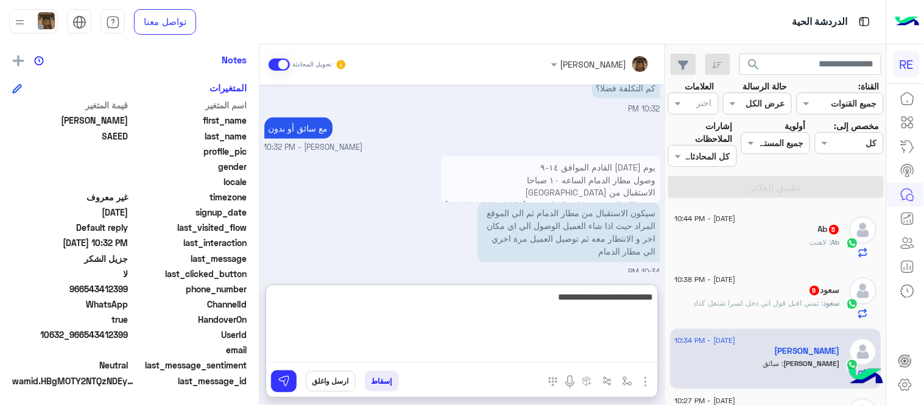
type textarea "**********"
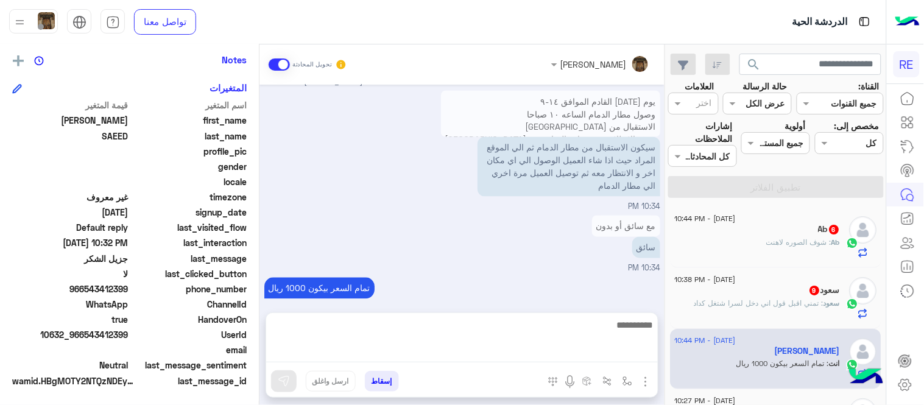
click at [464, 205] on div "Sep 8, 2025 لا 09:51 PM شكرا لتواصلك واختيارك رحلة 😊 اختر احد الخدمات التالية: …" at bounding box center [462, 193] width 405 height 216
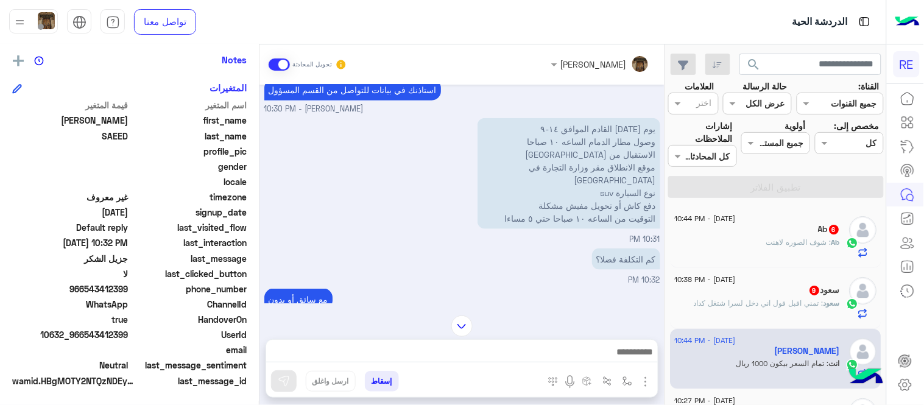
scroll to position [321, 0]
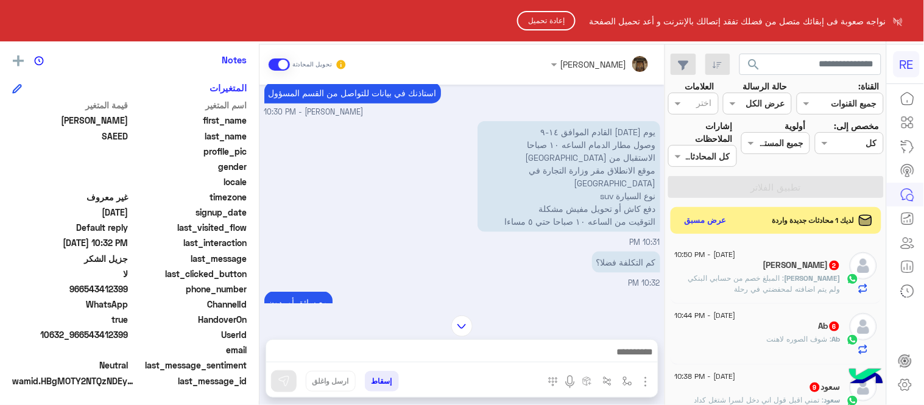
click at [547, 18] on button "إعادة تحميل" at bounding box center [546, 20] width 58 height 19
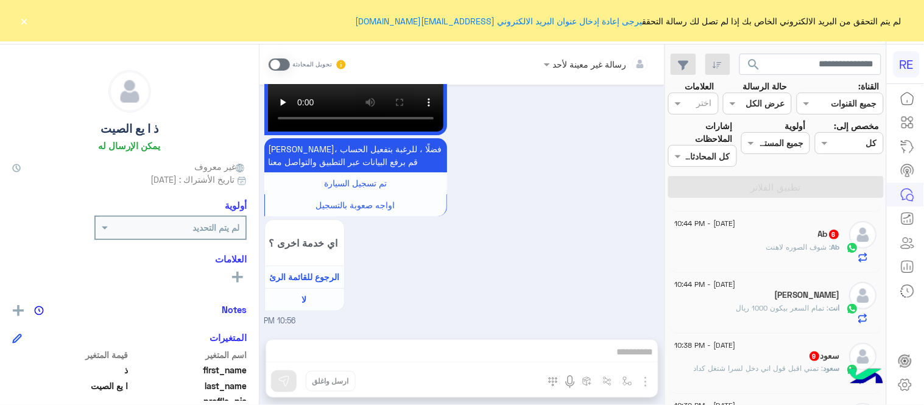
scroll to position [119, 0]
click at [798, 291] on h5 "[PERSON_NAME]" at bounding box center [808, 292] width 65 height 10
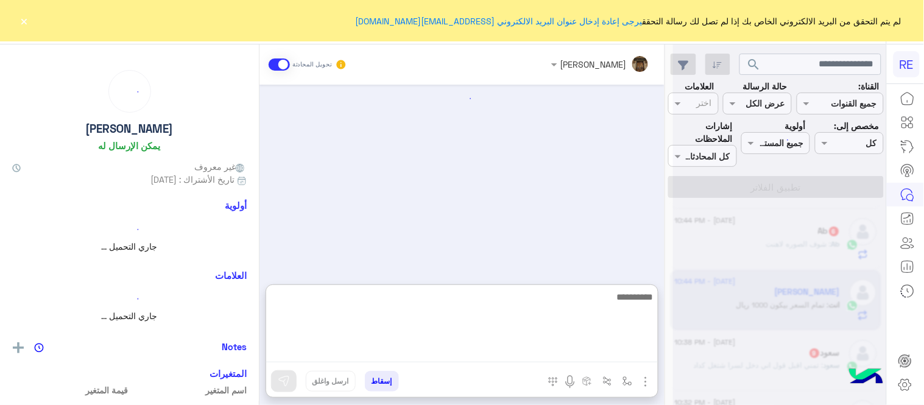
click at [507, 344] on textarea at bounding box center [462, 325] width 392 height 73
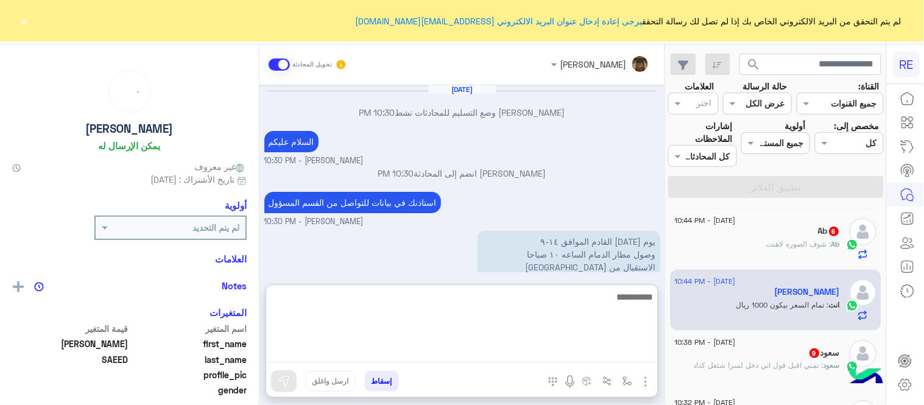
scroll to position [378, 0]
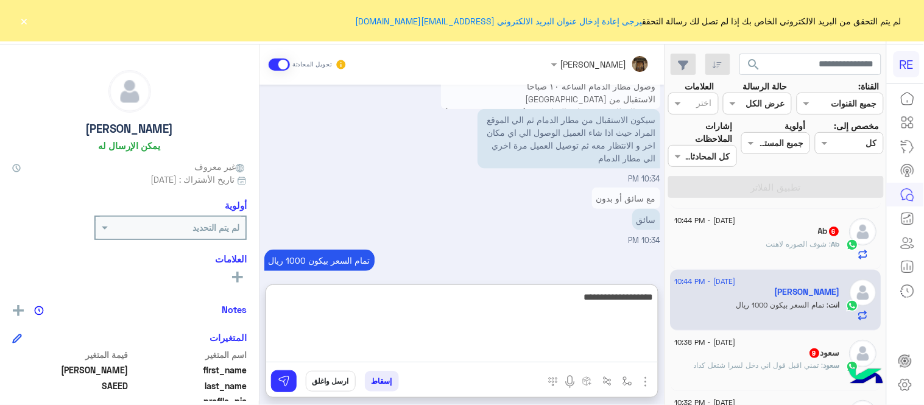
type textarea "**********"
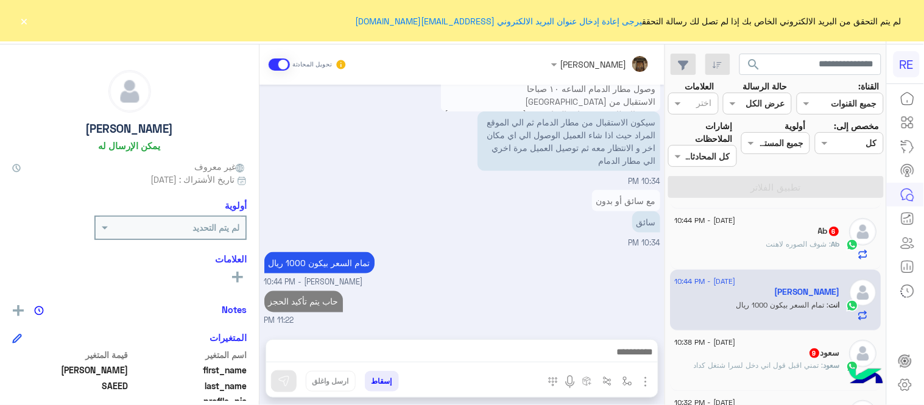
scroll to position [361, 0]
click at [503, 190] on div "مع سائق أو بدون سائق 10:34 PM" at bounding box center [462, 220] width 396 height 62
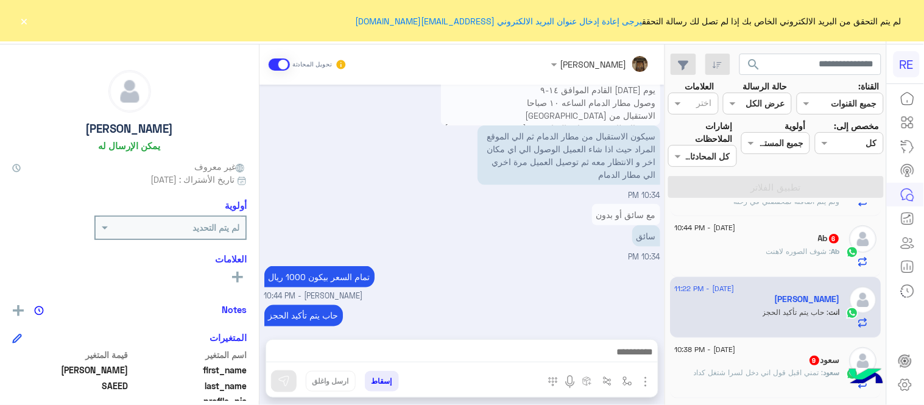
scroll to position [0, 0]
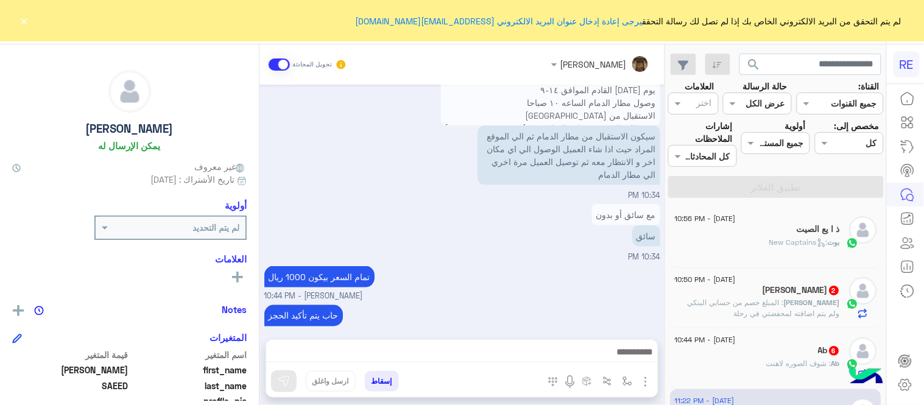
click at [29, 20] on button "×" at bounding box center [24, 21] width 12 height 12
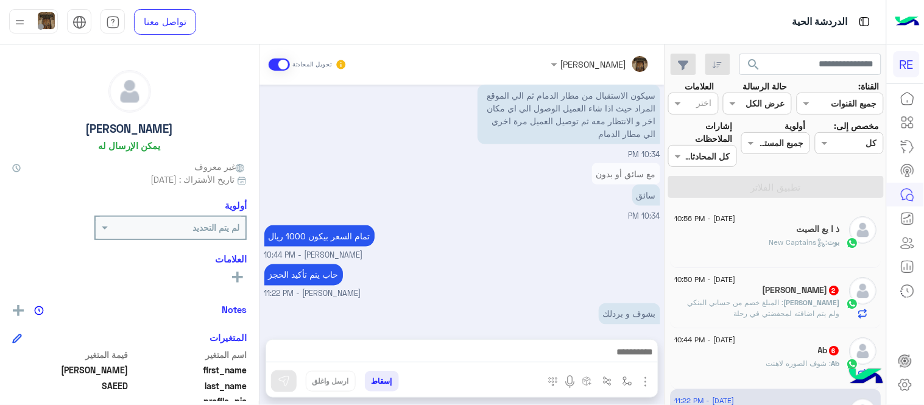
scroll to position [442, 0]
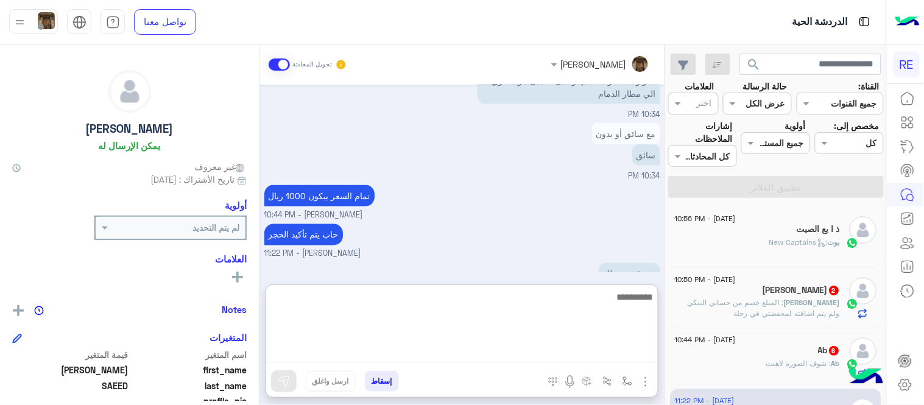
click at [527, 353] on textarea at bounding box center [462, 325] width 392 height 73
type textarea "**********"
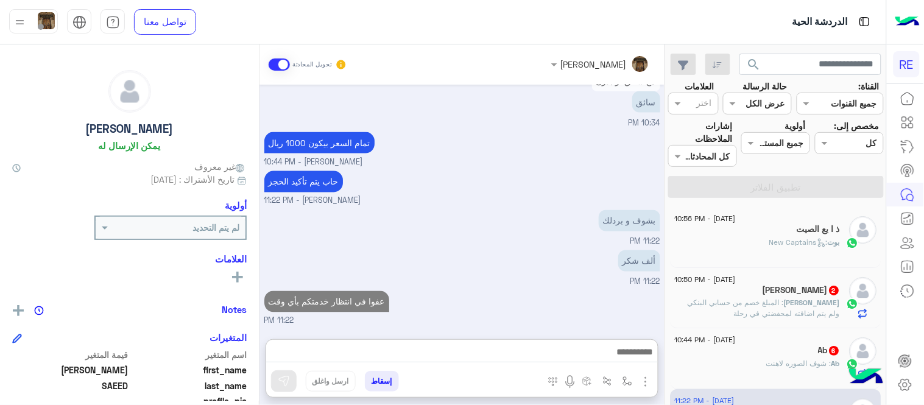
click at [507, 271] on div "[DATE] [PERSON_NAME] وضع التسليم للمحادثات نشط 10:30 PM السلام عليكم [PERSON_NA…" at bounding box center [462, 206] width 405 height 243
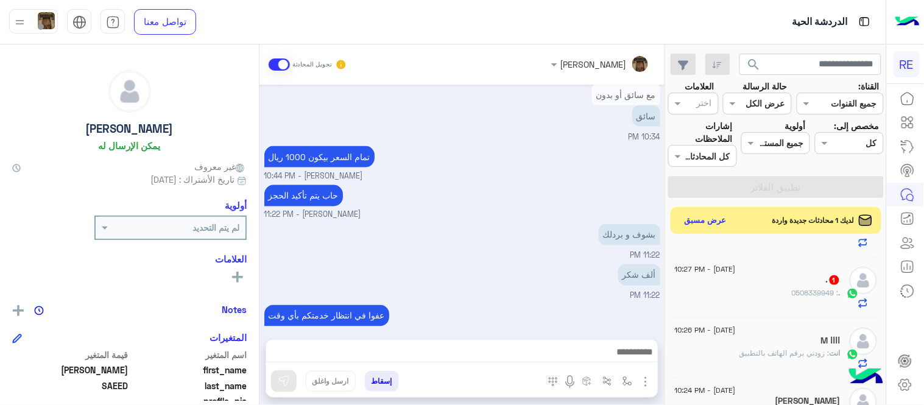
scroll to position [405, 0]
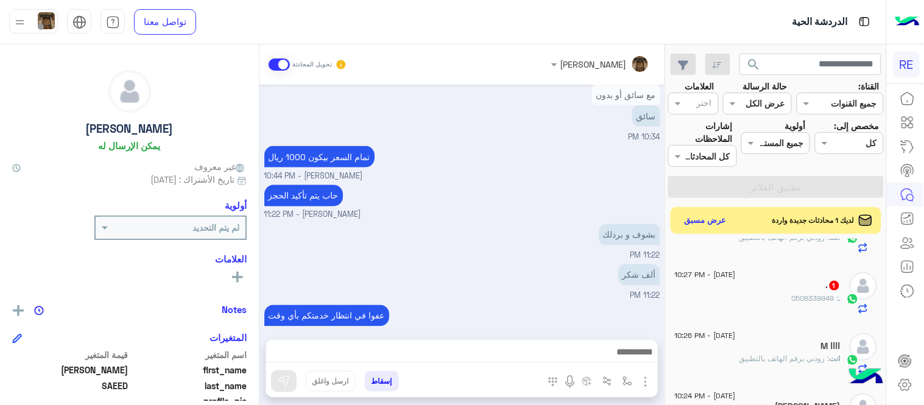
click at [746, 300] on div ". : 0508339949" at bounding box center [758, 303] width 166 height 21
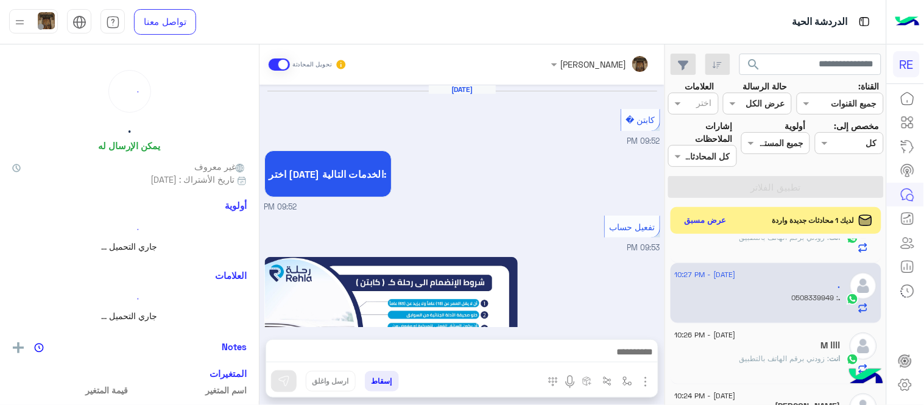
scroll to position [717, 0]
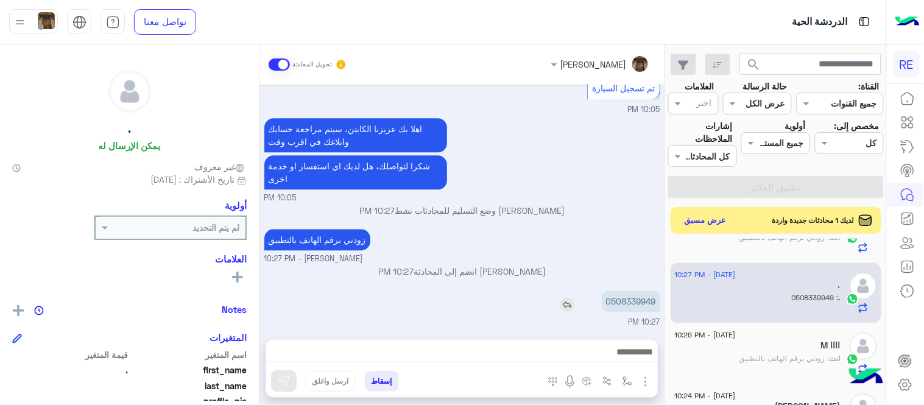
click at [644, 302] on p "0508339949" at bounding box center [631, 301] width 58 height 21
copy p "0508339949"
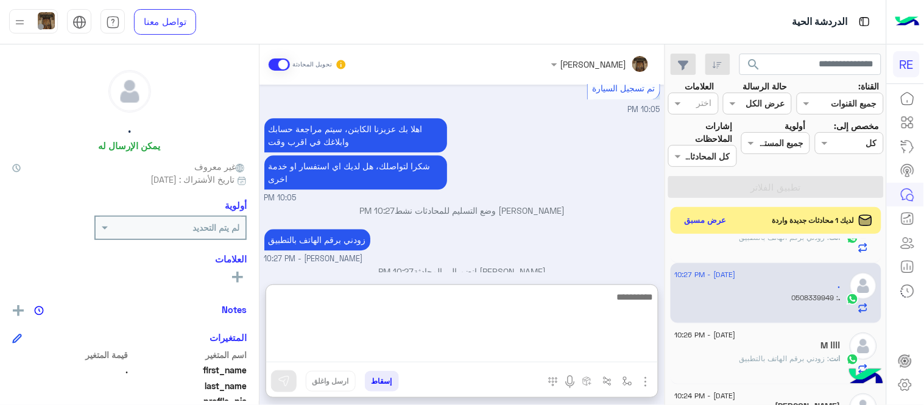
click at [455, 356] on textarea at bounding box center [462, 325] width 392 height 73
type textarea "**********"
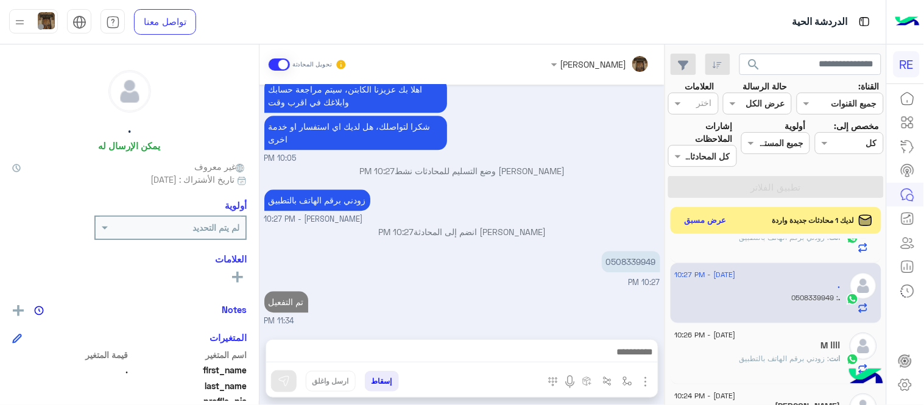
click at [553, 261] on div "[DATE] كابتن � 09:52 PM اختر [DATE] الخدمات التالية: 09:52 PM تفعيل حساب 09:53 …" at bounding box center [462, 206] width 405 height 243
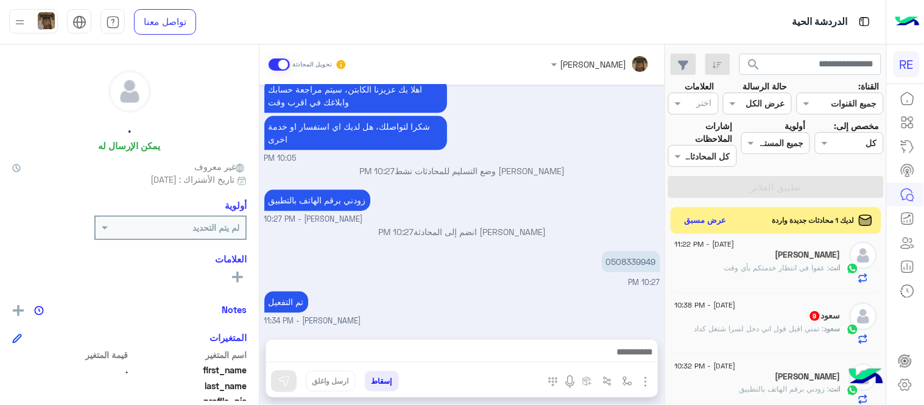
scroll to position [183, 0]
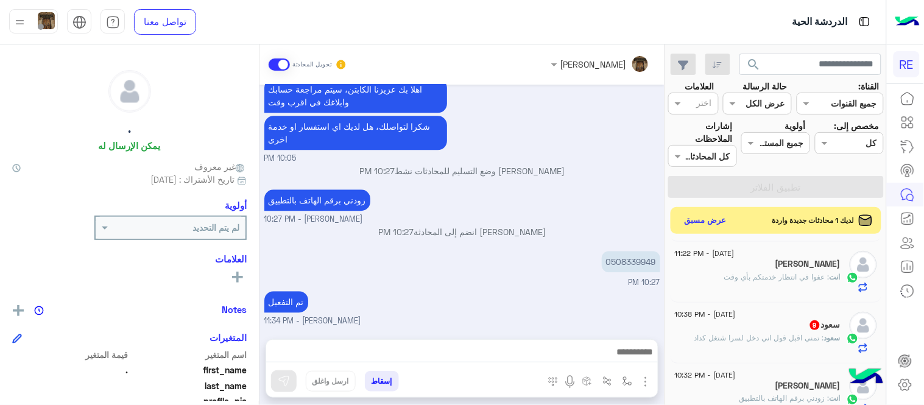
click at [749, 324] on div "سعود 9" at bounding box center [758, 326] width 166 height 13
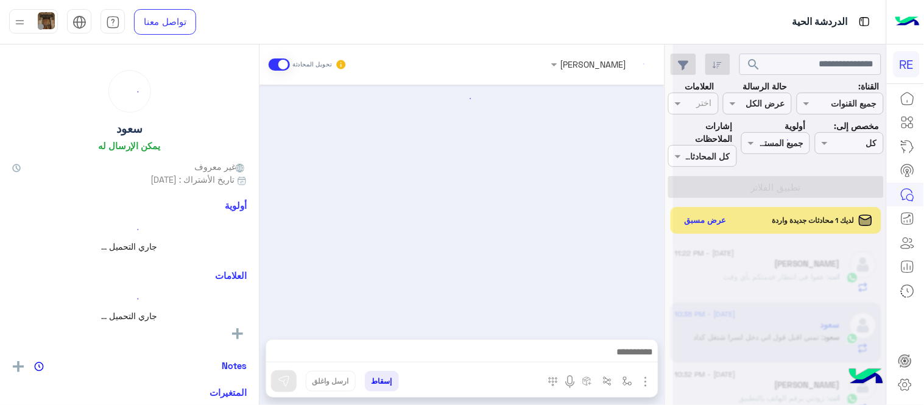
scroll to position [228, 0]
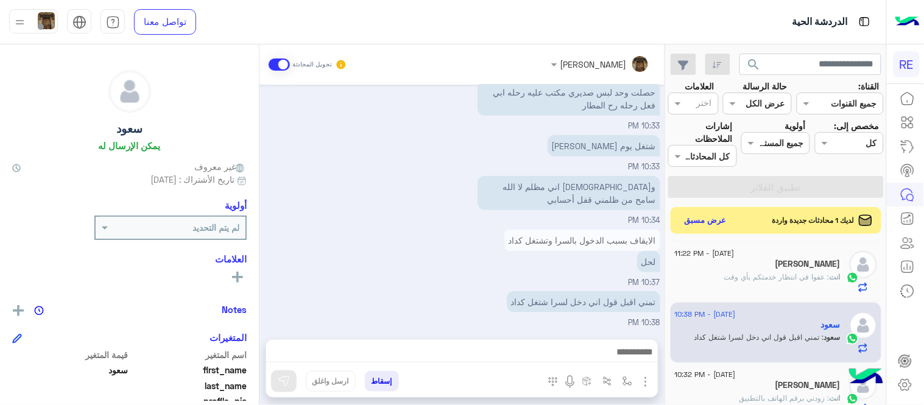
click at [261, 313] on div "[DATE] الايقاف بسبب الدخول بالسرا وتشتغل كداد [PERSON_NAME] - 10:31 PM والله ال…" at bounding box center [462, 206] width 405 height 243
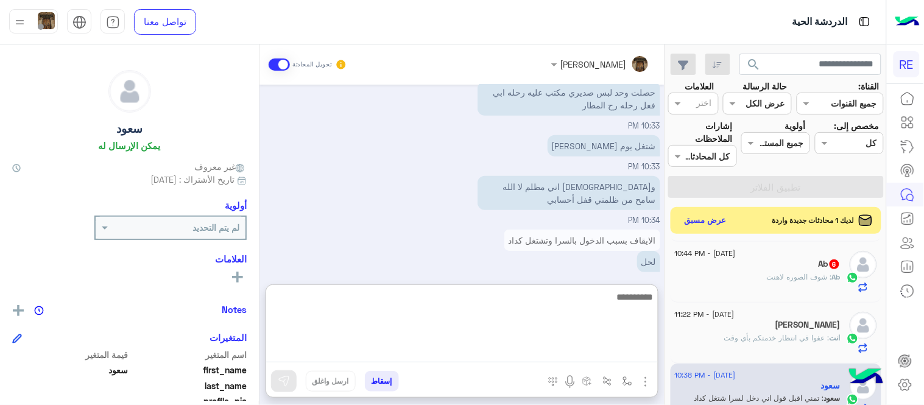
click at [522, 357] on textarea at bounding box center [462, 325] width 392 height 73
click at [449, 299] on textarea "**********" at bounding box center [462, 325] width 392 height 73
click at [494, 299] on textarea "**********" at bounding box center [462, 325] width 392 height 73
type textarea "**********"
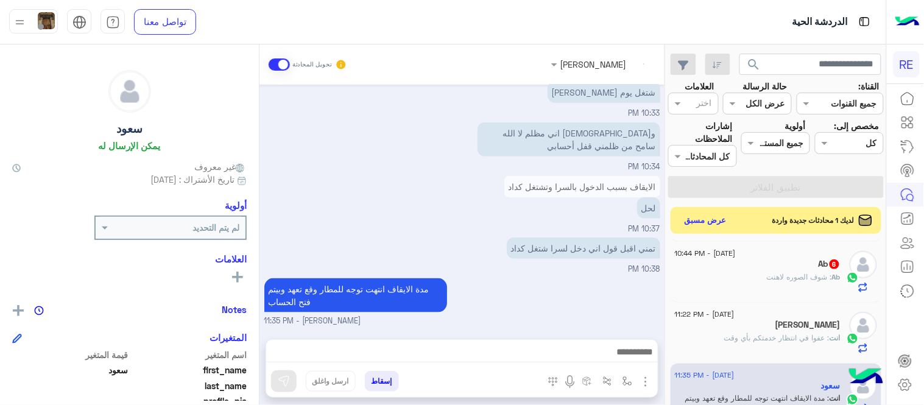
scroll to position [280, 0]
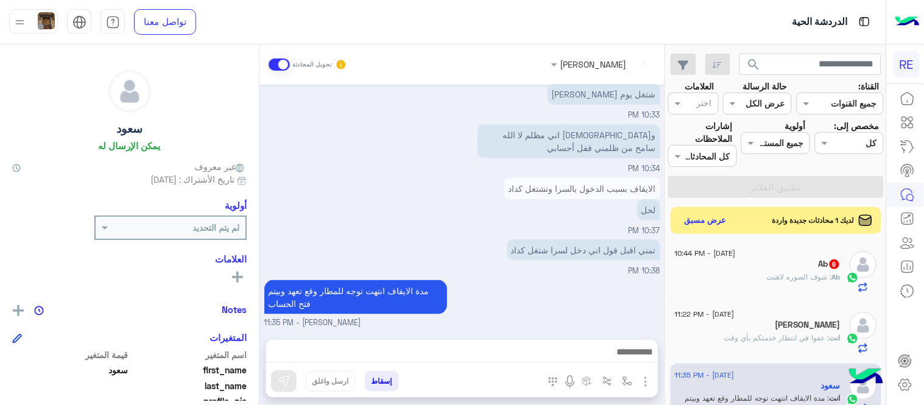
click at [561, 256] on div "[DATE] الايقاف بسبب الدخول بالسرا وتشتغل كداد [PERSON_NAME] - 10:31 PM والله ال…" at bounding box center [462, 206] width 405 height 243
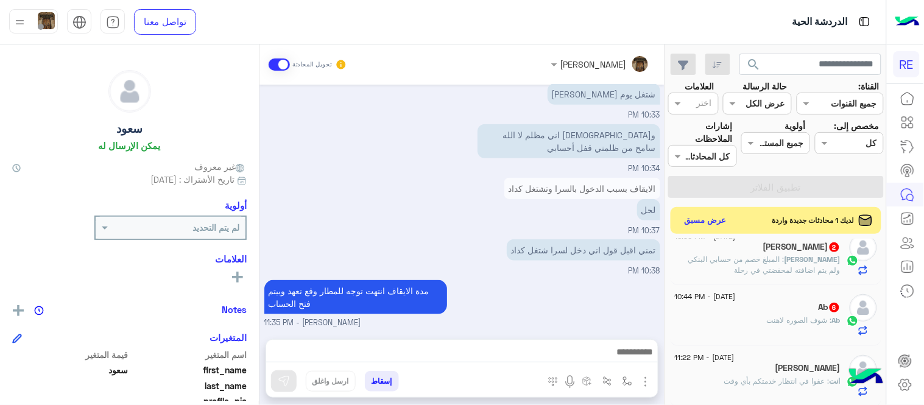
scroll to position [121, 0]
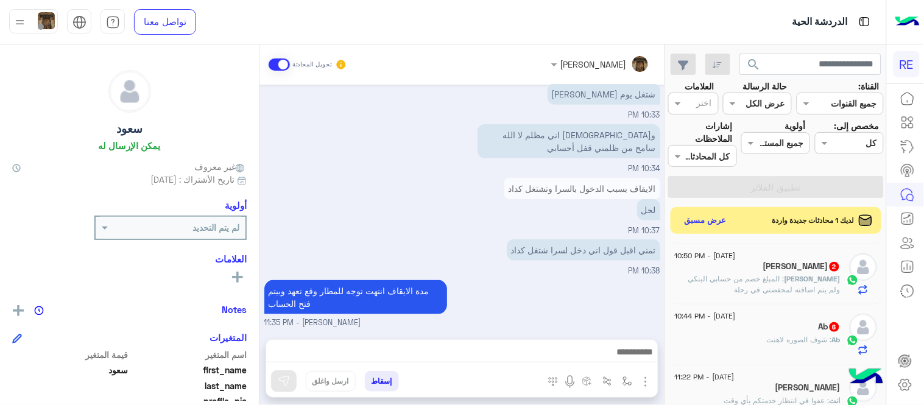
click at [770, 330] on div "Ab 6" at bounding box center [758, 328] width 166 height 13
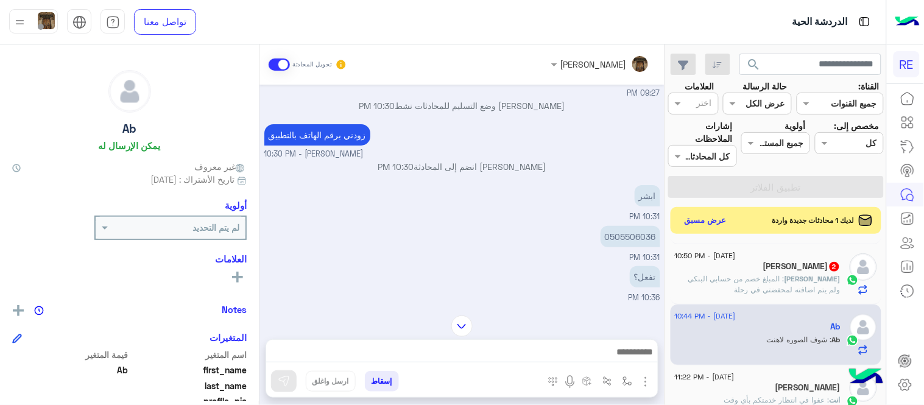
scroll to position [49, 0]
click at [636, 233] on p "0505506036" at bounding box center [631, 235] width 60 height 21
copy p "0505506036"
click at [626, 377] on img "button" at bounding box center [628, 382] width 10 height 10
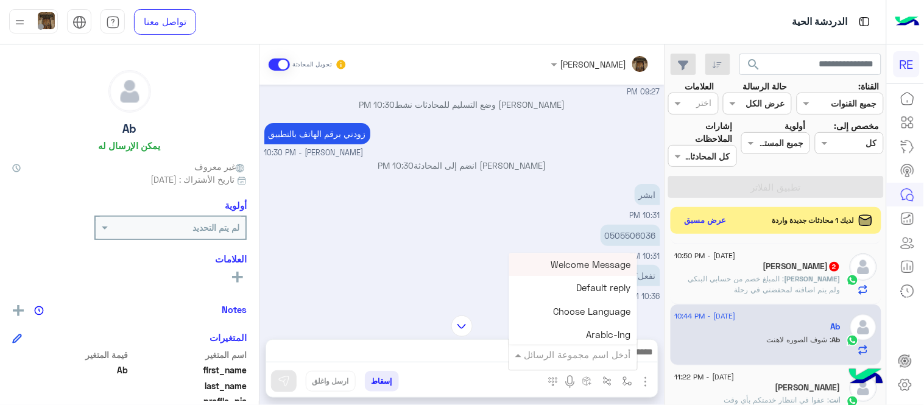
click at [602, 360] on input "text" at bounding box center [590, 355] width 82 height 14
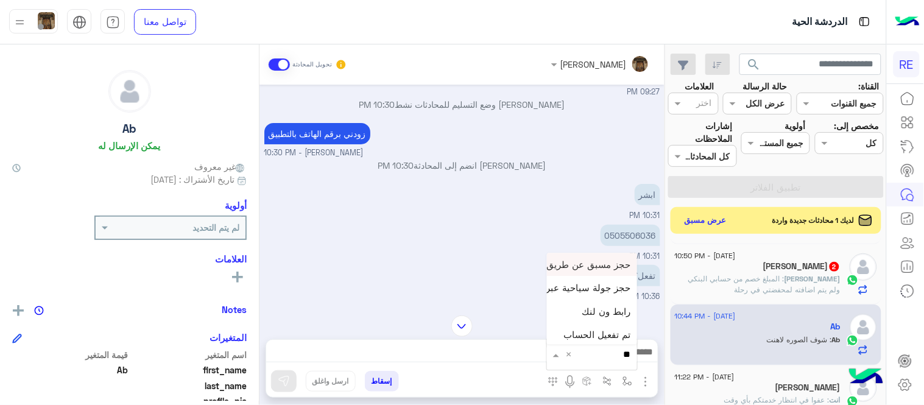
type input "***"
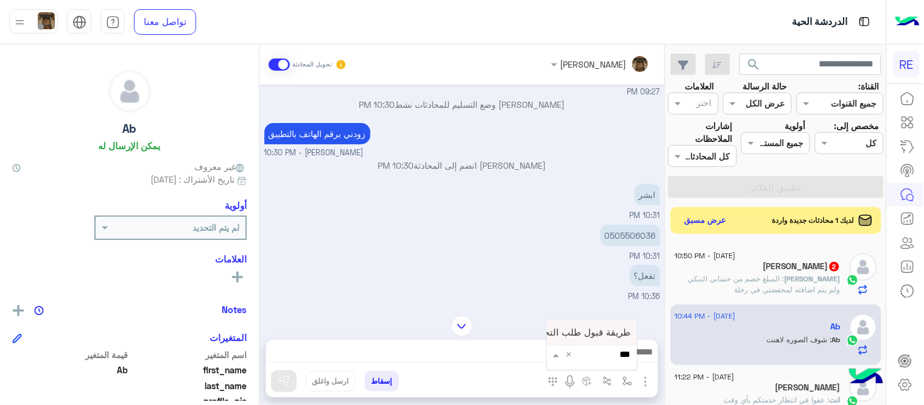
click at [591, 331] on span "طريقة قبول طلب التحقق تفعيل ابشر ككابتن" at bounding box center [545, 332] width 172 height 11
type textarea "**********"
click at [285, 387] on img at bounding box center [284, 381] width 12 height 12
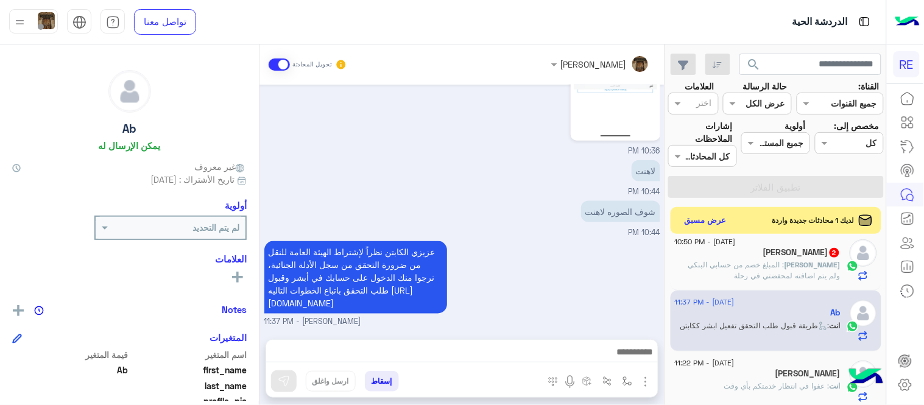
scroll to position [135, 0]
click at [751, 264] on span ": المبلغ خصم من حسابي البنكي ولم يتم اضافته لمحفضتي في رحلة" at bounding box center [765, 270] width 152 height 20
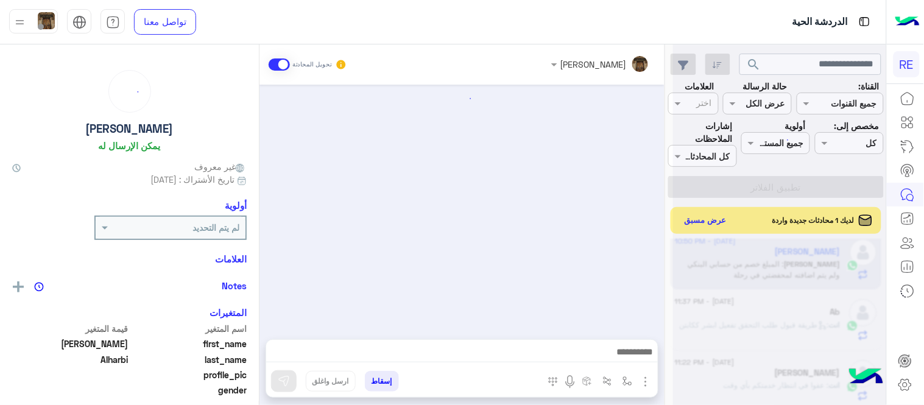
scroll to position [452, 0]
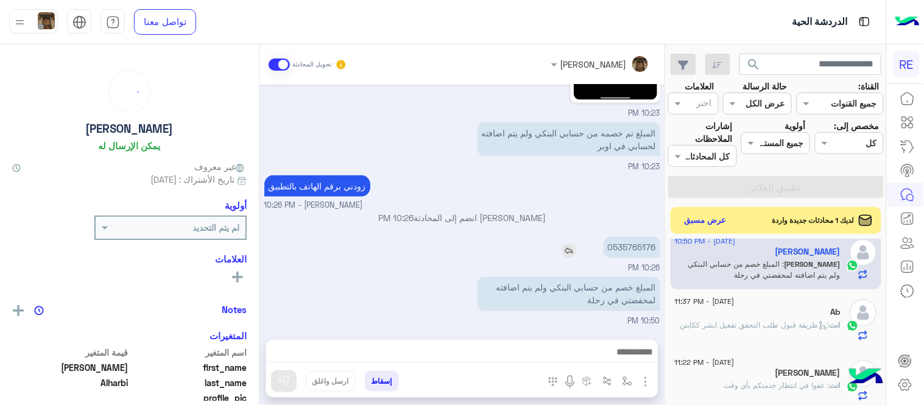
click at [650, 247] on p "0535765176" at bounding box center [632, 247] width 57 height 21
copy p "0535765176"
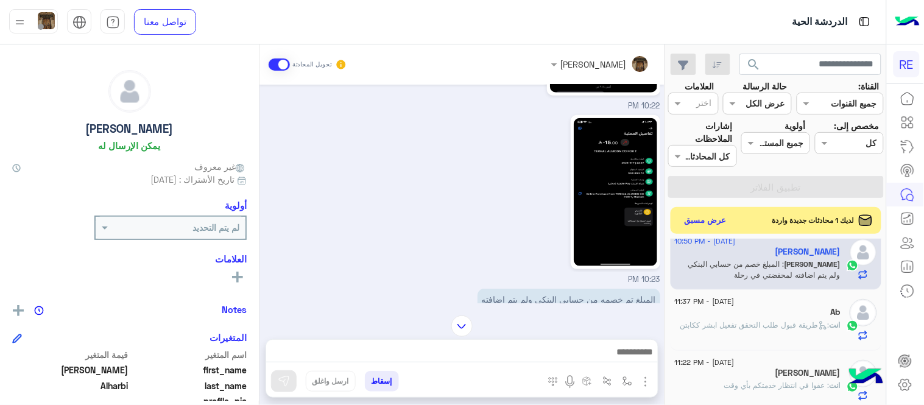
scroll to position [282, 0]
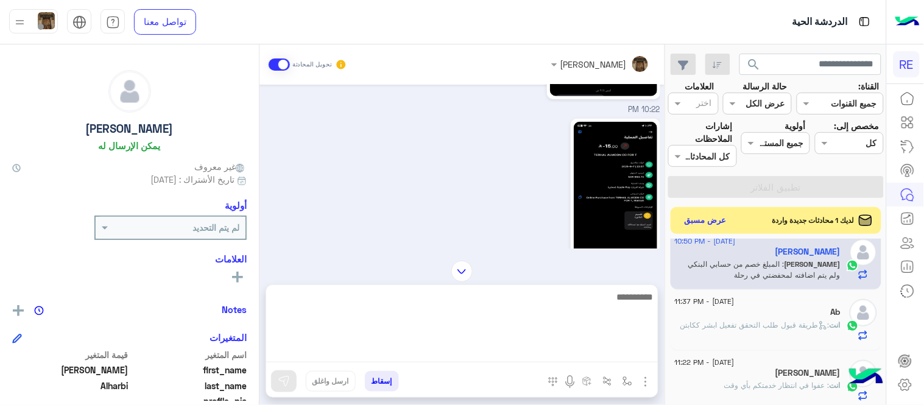
click at [435, 346] on textarea at bounding box center [462, 325] width 392 height 73
type textarea "**********"
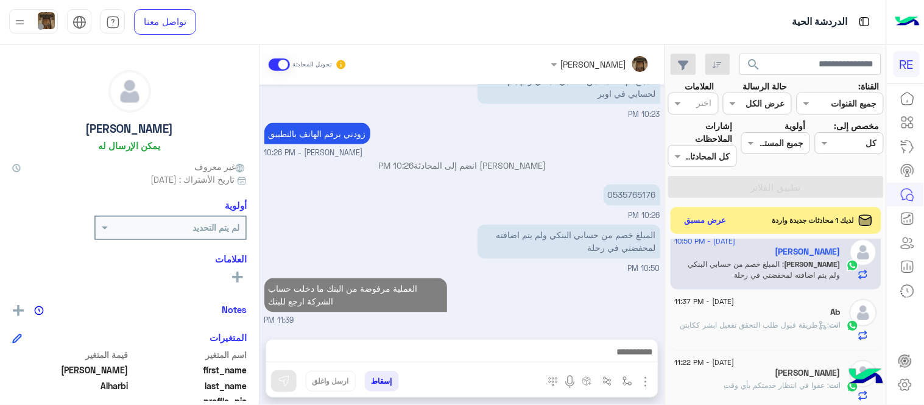
click at [592, 228] on div "[DATE] تم إعادة توجيه المحادثة. للعودة إلي الرد الالي، أنقر الزر الموجود بالأسف…" at bounding box center [462, 206] width 405 height 243
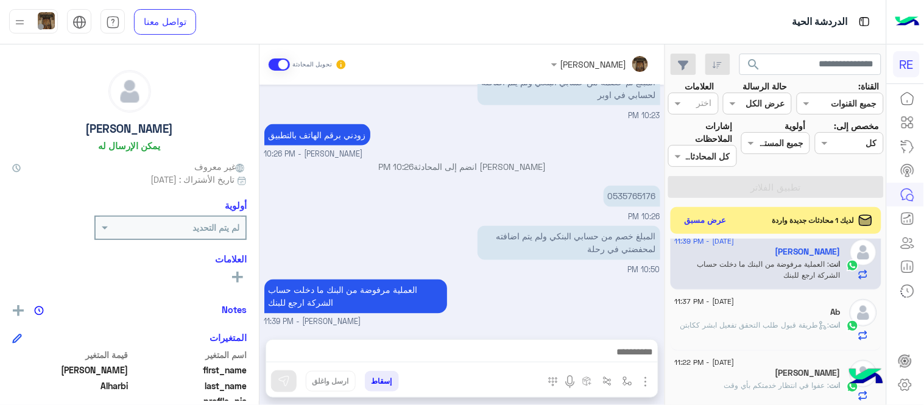
scroll to position [0, 0]
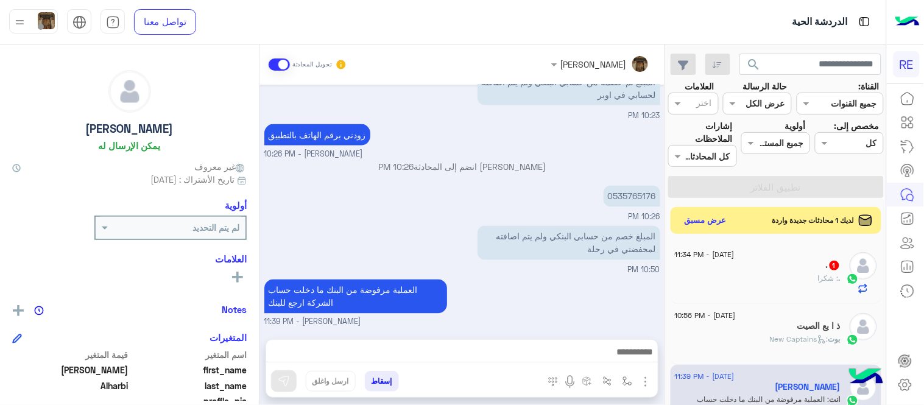
click at [748, 248] on div "[DATE] - 11:34 PM . 1 . : شكرا" at bounding box center [776, 273] width 211 height 61
click at [763, 271] on div ". 1" at bounding box center [758, 266] width 166 height 13
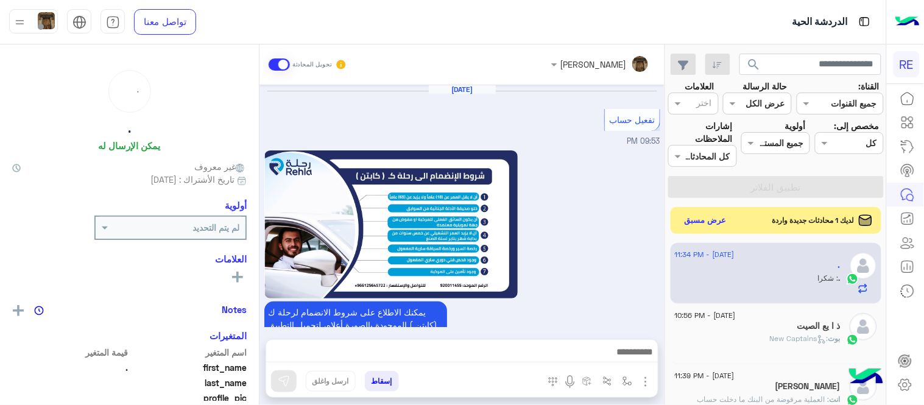
scroll to position [690, 0]
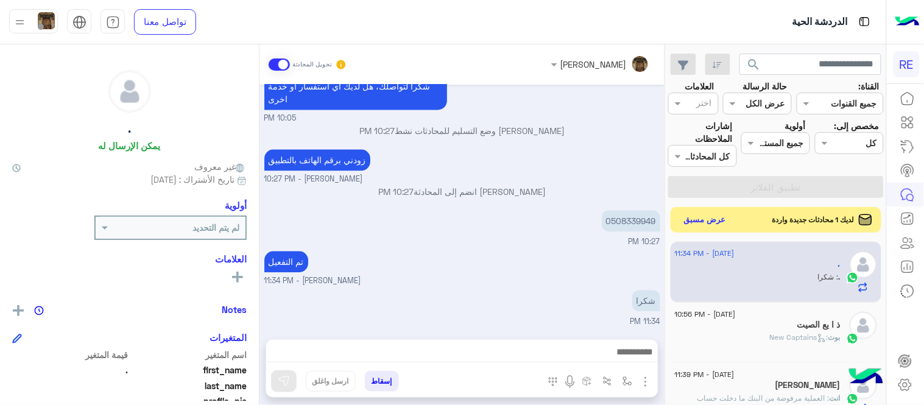
click at [692, 221] on button "عرض مسبق" at bounding box center [705, 220] width 51 height 16
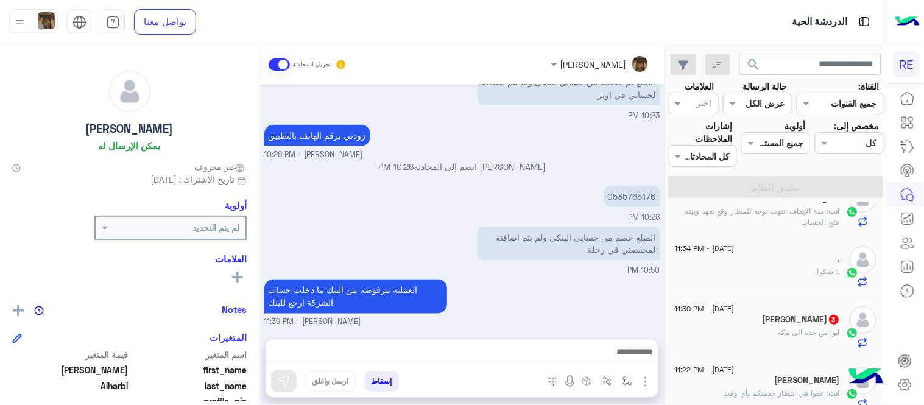
scroll to position [180, 0]
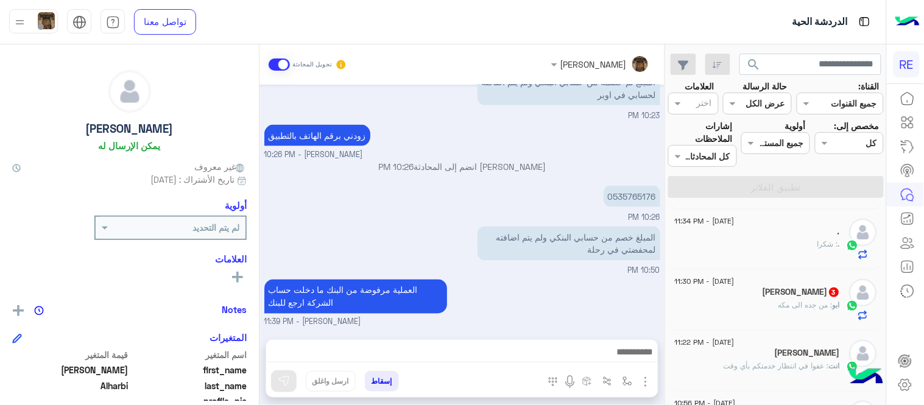
click at [721, 289] on div "[PERSON_NAME] 3" at bounding box center [758, 293] width 166 height 13
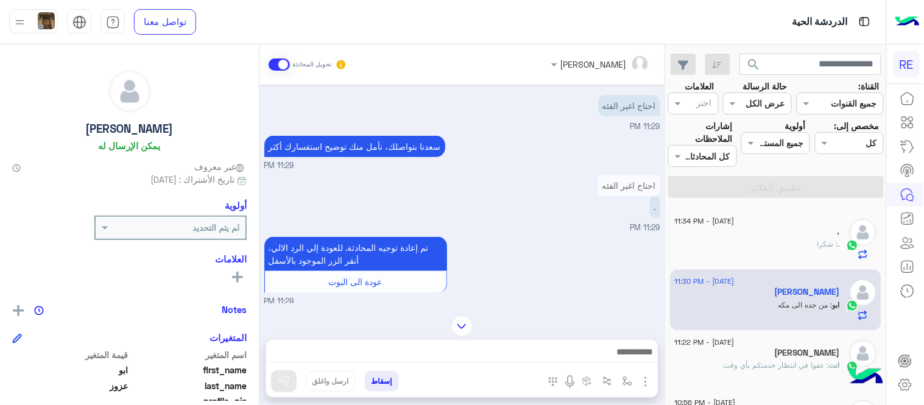
scroll to position [53, 0]
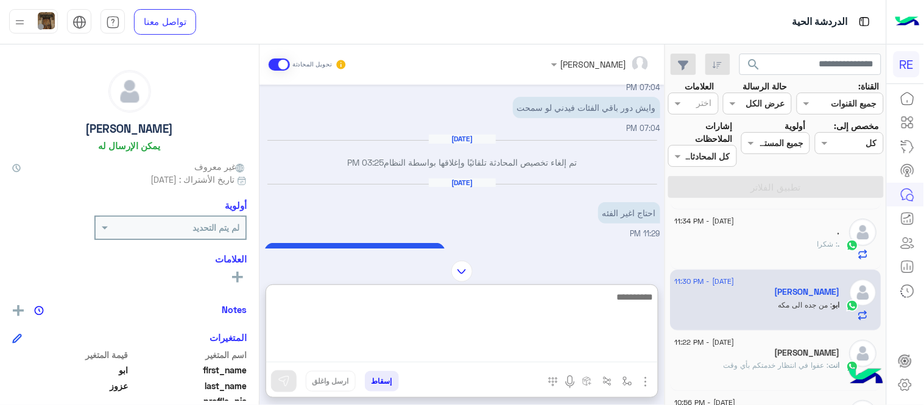
click at [447, 346] on textarea at bounding box center [462, 325] width 392 height 73
type textarea "**********"
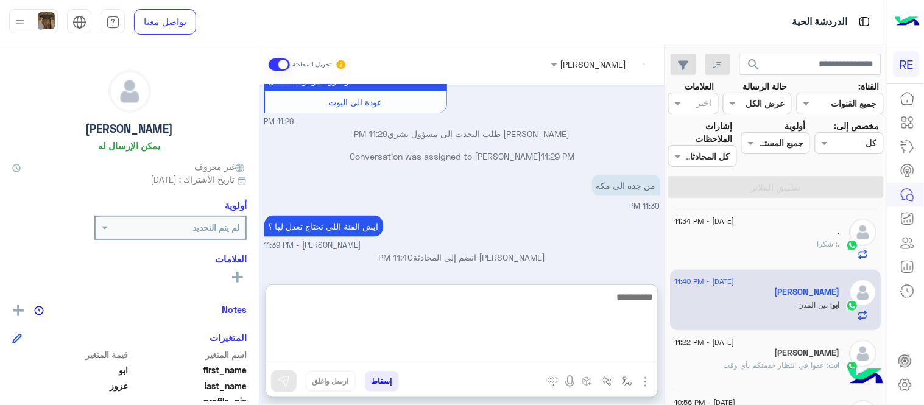
scroll to position [381, 0]
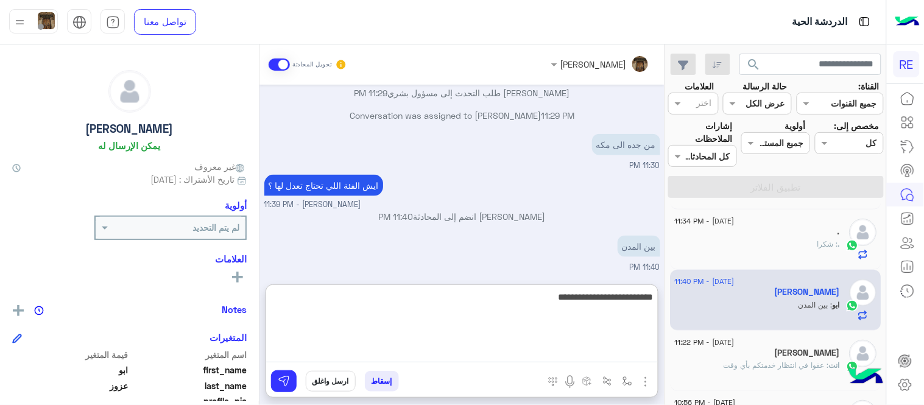
type textarea "**********"
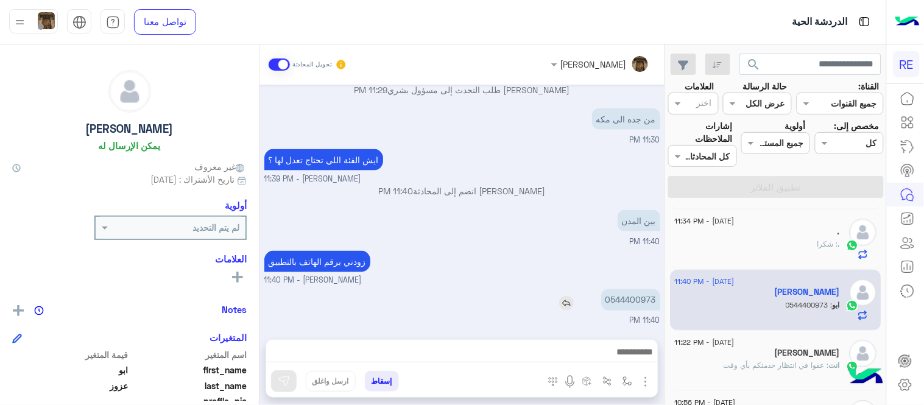
scroll to position [405, 0]
click at [635, 236] on div "[DATE] ابغى من جده الى مكه 07:04 PM وايش دور باقي الفئات فيدني لو سمحت 07:04 PM…" at bounding box center [462, 206] width 405 height 243
click at [635, 238] on span "11:40 PM" at bounding box center [645, 242] width 30 height 9
click at [637, 305] on p "0544400973" at bounding box center [630, 301] width 59 height 21
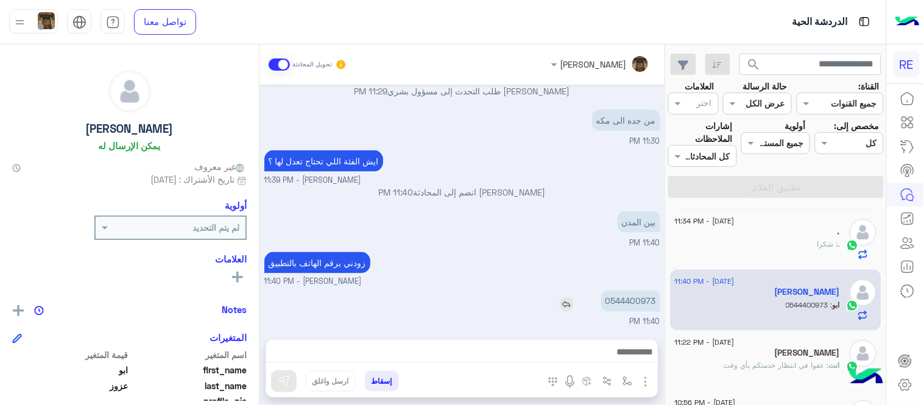
copy p "0544400973"
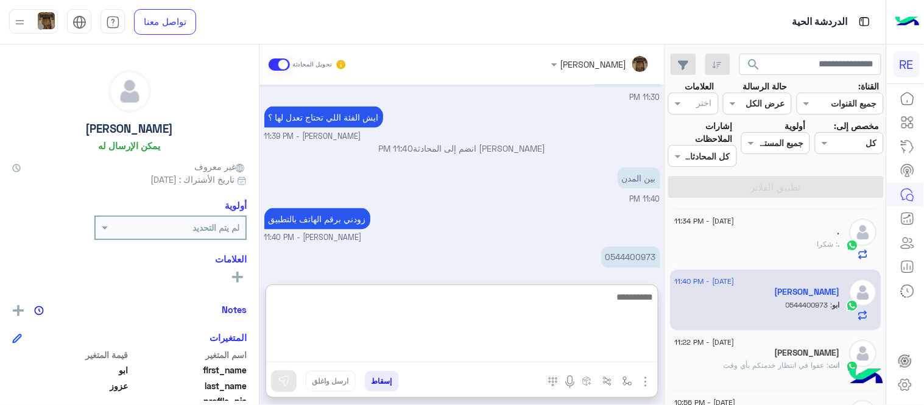
click at [384, 358] on textarea at bounding box center [462, 325] width 392 height 73
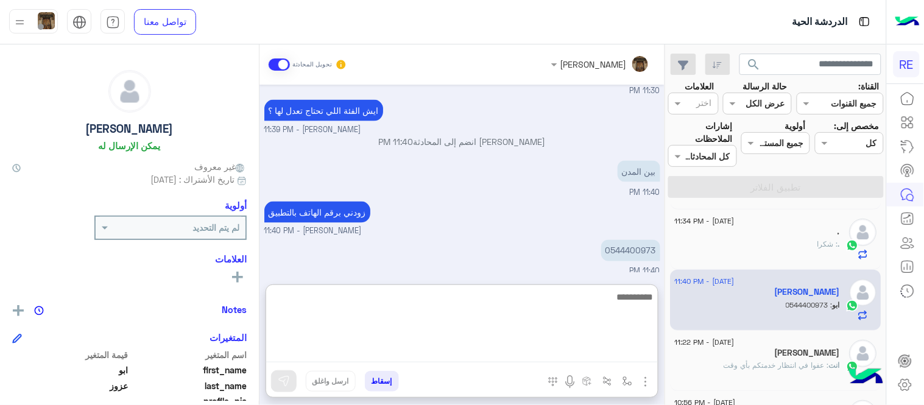
scroll to position [460, 0]
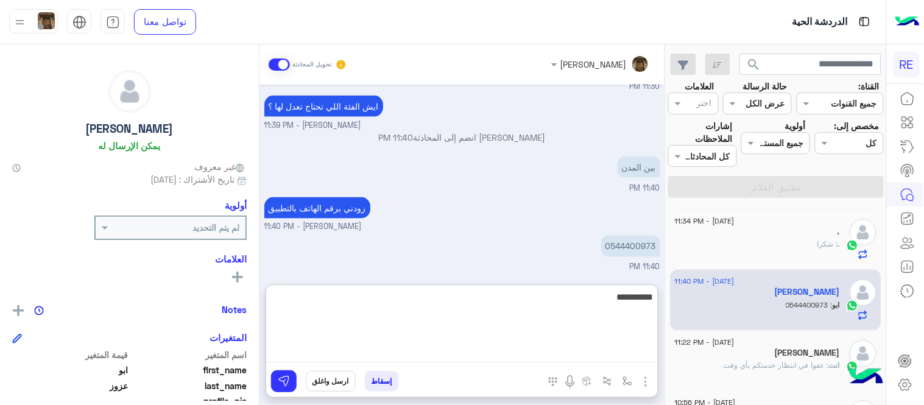
type textarea "**********"
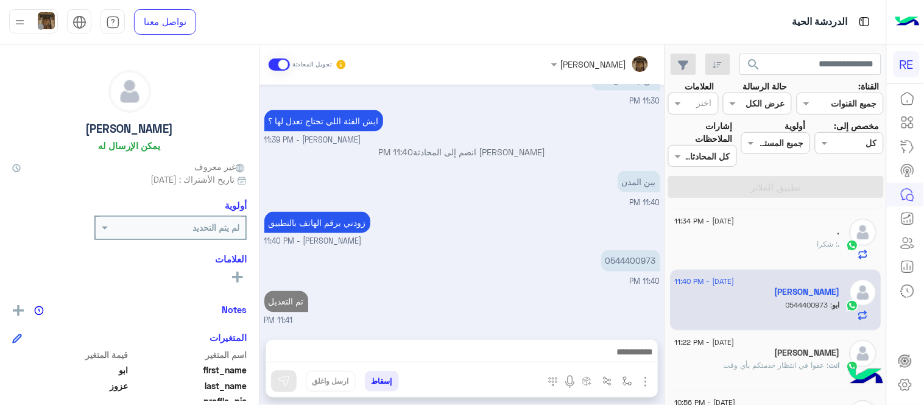
scroll to position [444, 0]
click at [451, 244] on div "[DATE] ابغى من جده الى مكه 07:04 PM وايش دور باقي الفئات فيدني لو سمحت 07:04 PM…" at bounding box center [462, 206] width 405 height 243
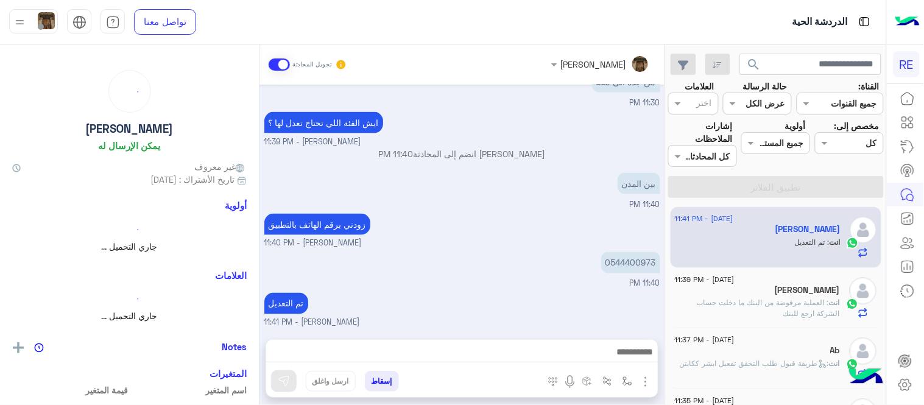
scroll to position [6, 0]
